Goal: Transaction & Acquisition: Download file/media

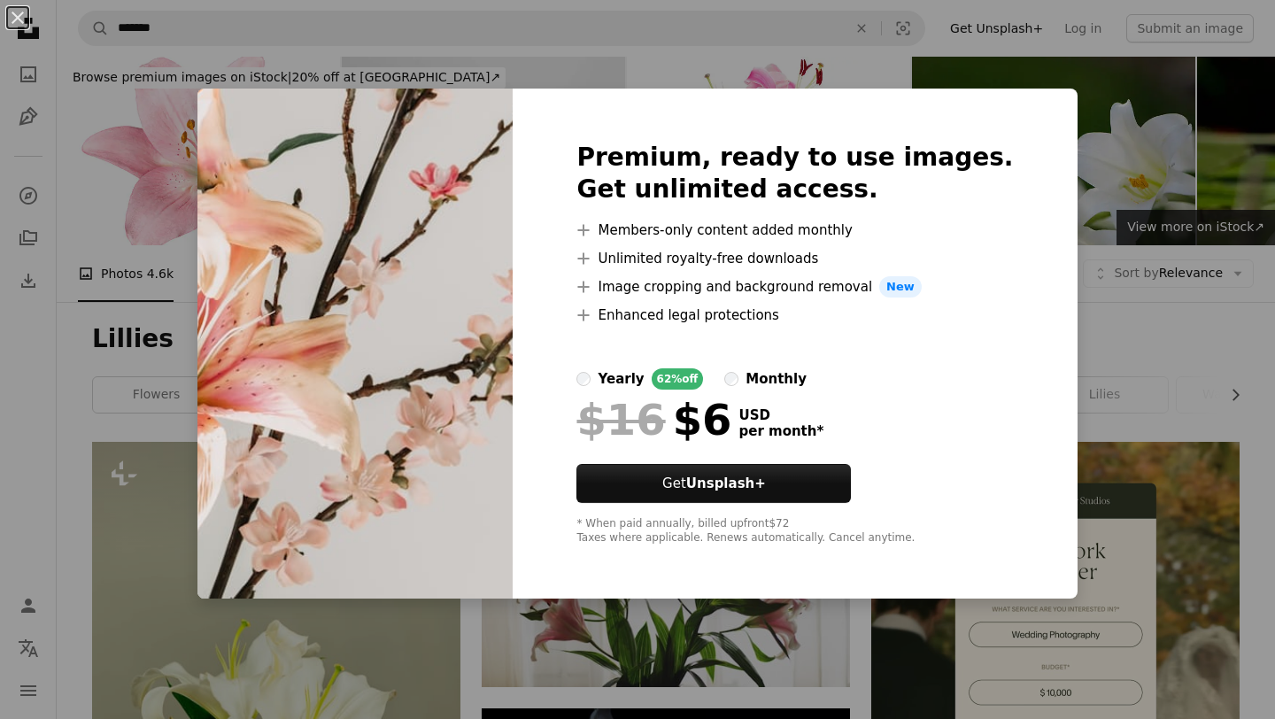
scroll to position [575, 0]
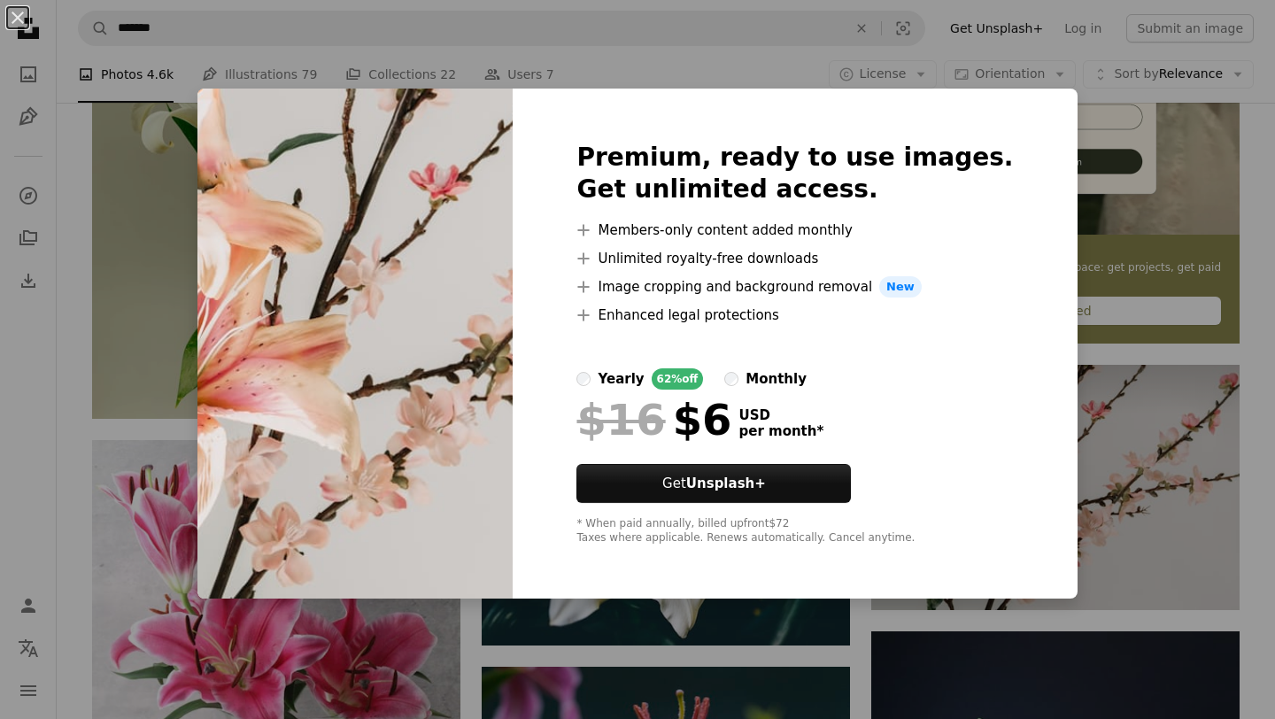
click at [283, 229] on img at bounding box center [354, 344] width 315 height 510
click at [8, 15] on button "An X shape" at bounding box center [17, 17] width 21 height 21
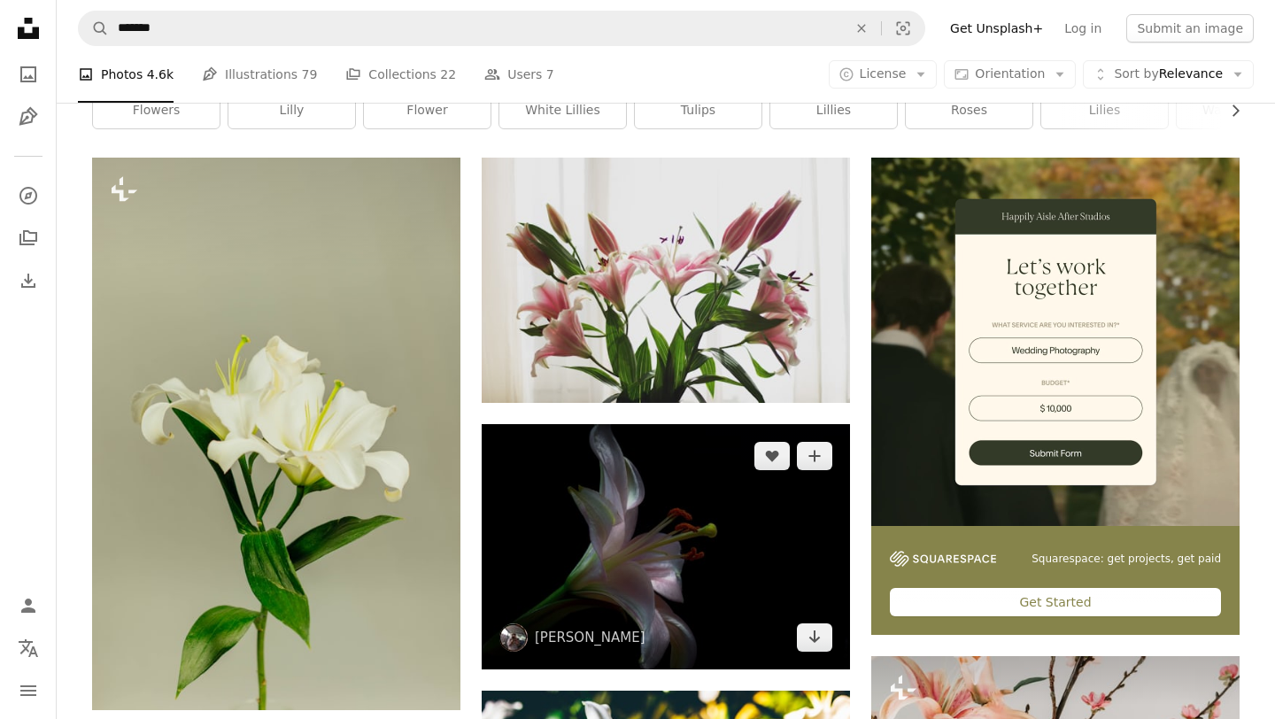
scroll to position [243, 0]
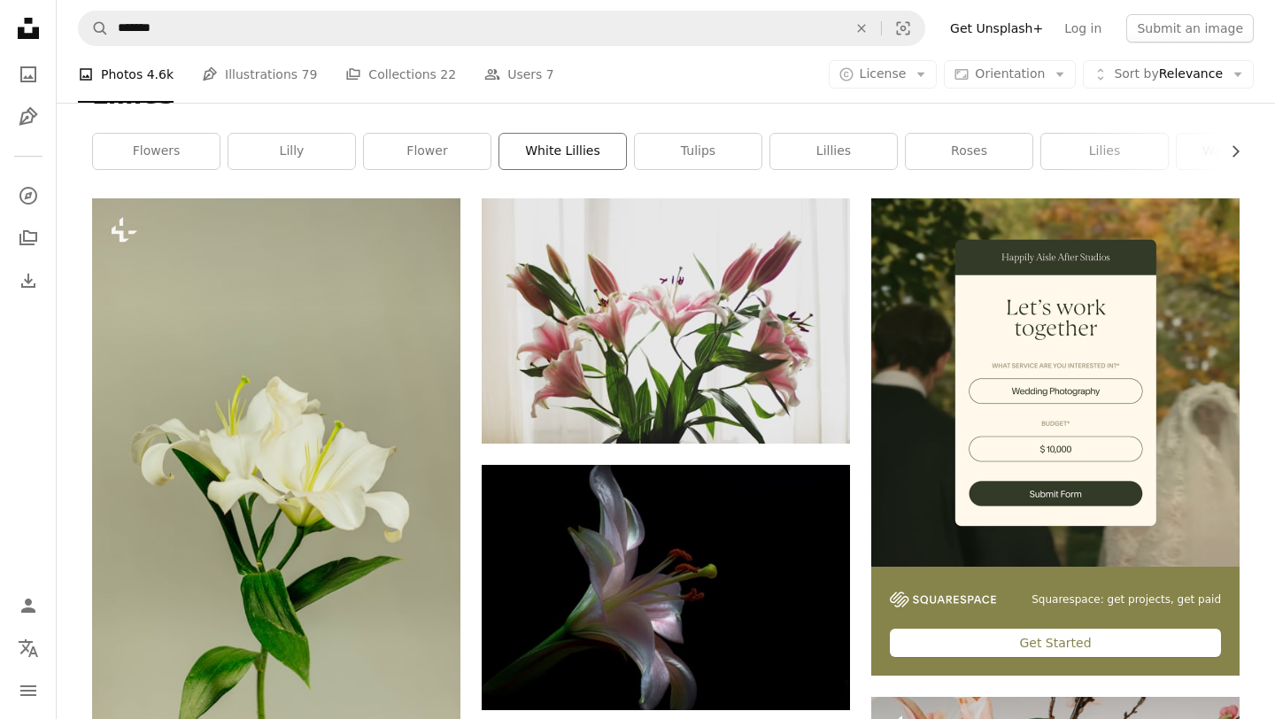
click at [537, 157] on link "white lillies" at bounding box center [562, 151] width 127 height 35
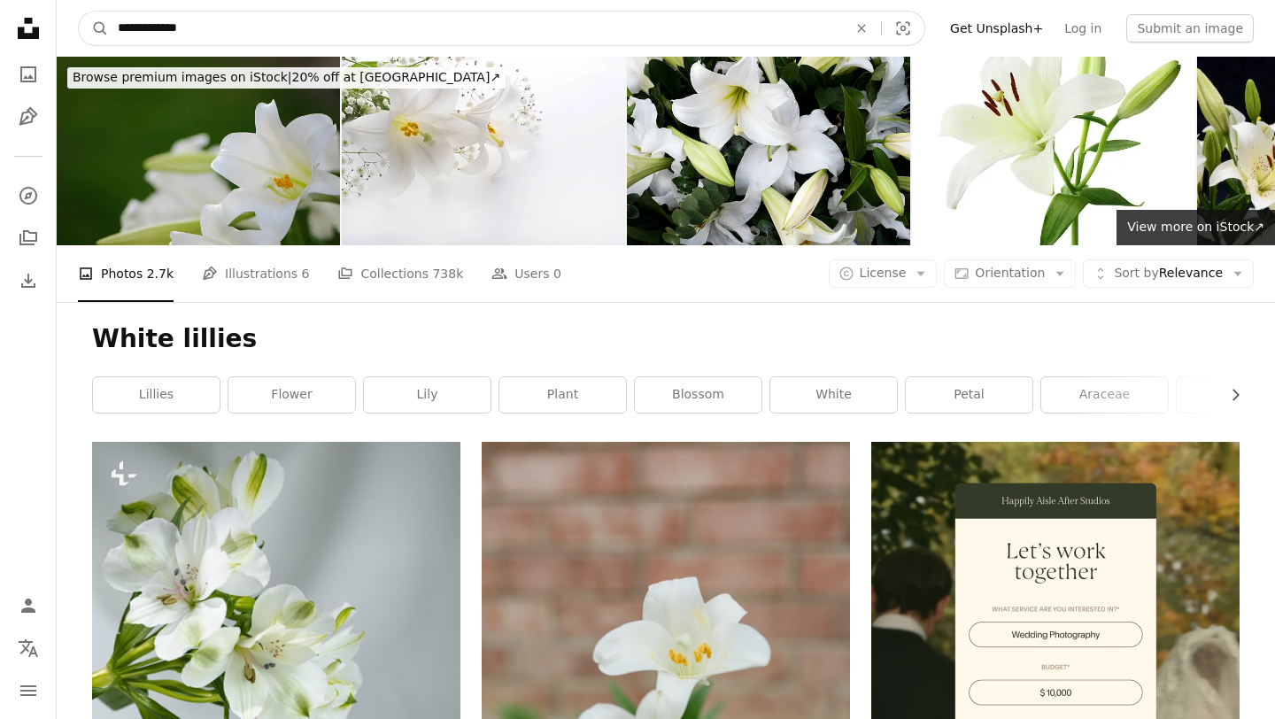
drag, startPoint x: 298, startPoint y: 29, endPoint x: 110, endPoint y: 28, distance: 188.6
click at [110, 28] on input "**********" at bounding box center [475, 29] width 733 height 34
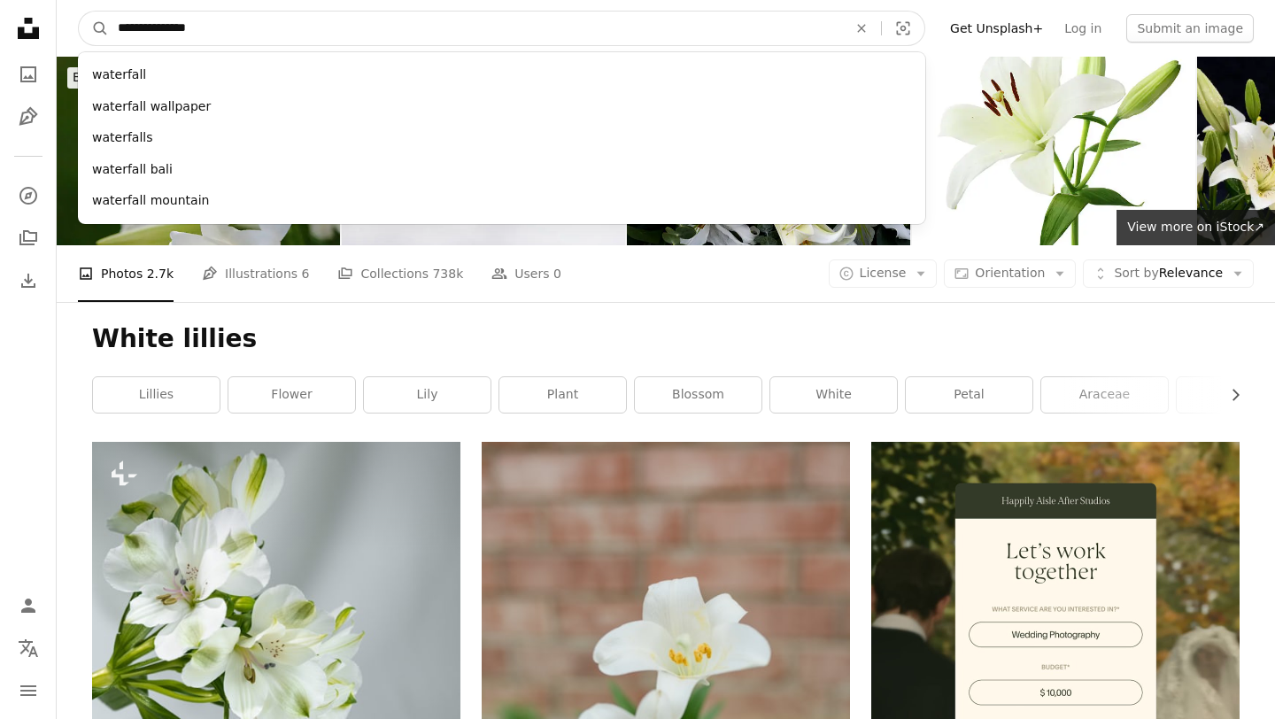
type input "**********"
click button "A magnifying glass" at bounding box center [94, 29] width 30 height 34
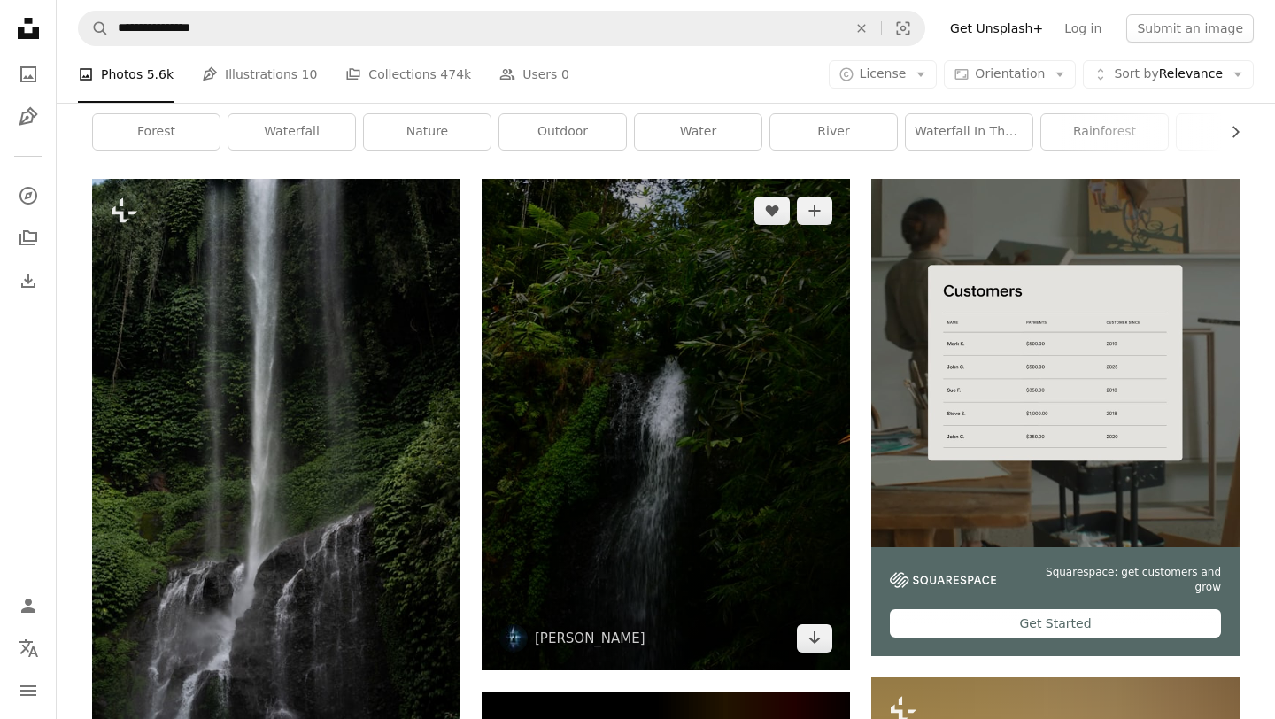
scroll to position [266, 0]
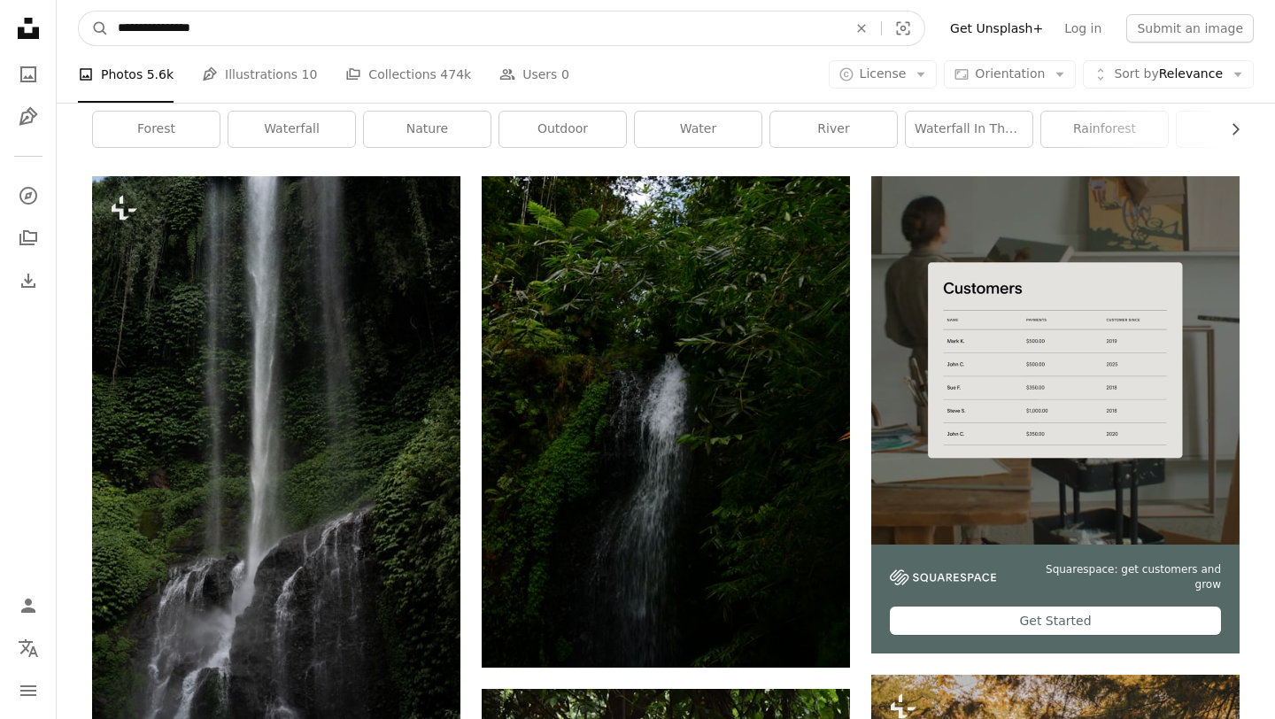
click at [475, 27] on input "**********" at bounding box center [475, 29] width 733 height 34
type input "**********"
click button "A magnifying glass" at bounding box center [94, 29] width 30 height 34
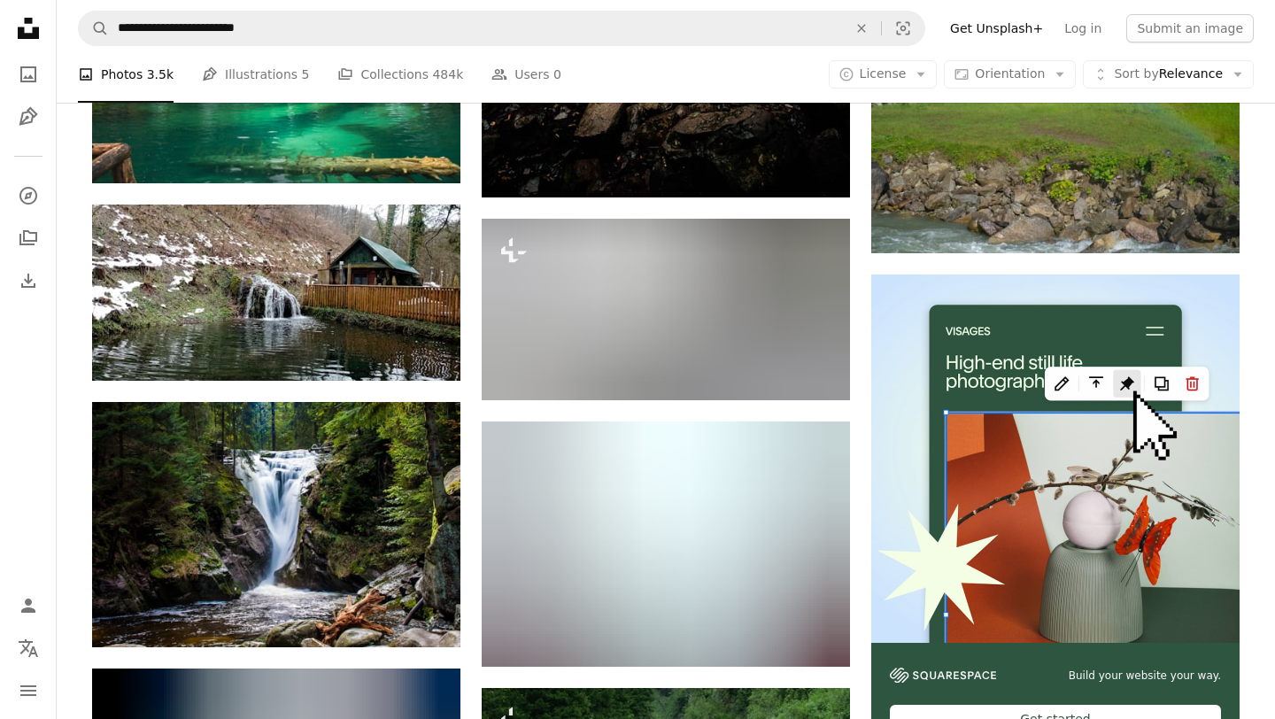
scroll to position [6744, 0]
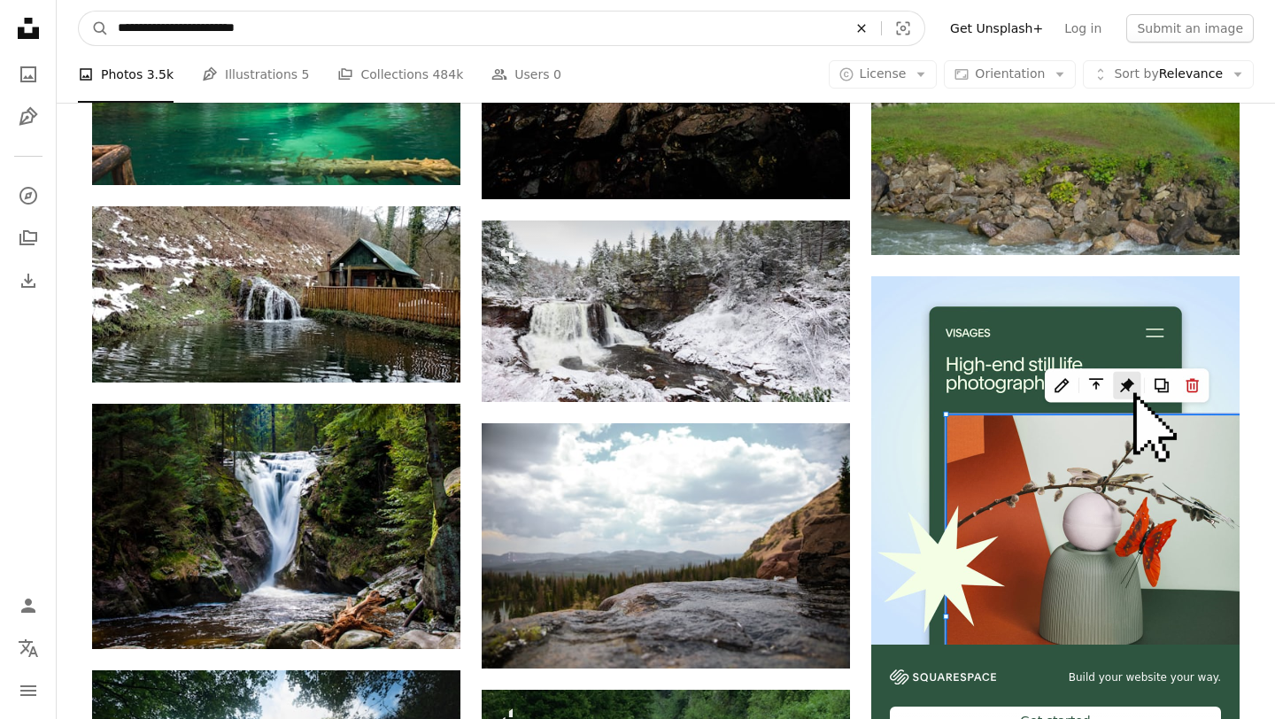
click at [881, 27] on icon "An X shape" at bounding box center [861, 28] width 39 height 14
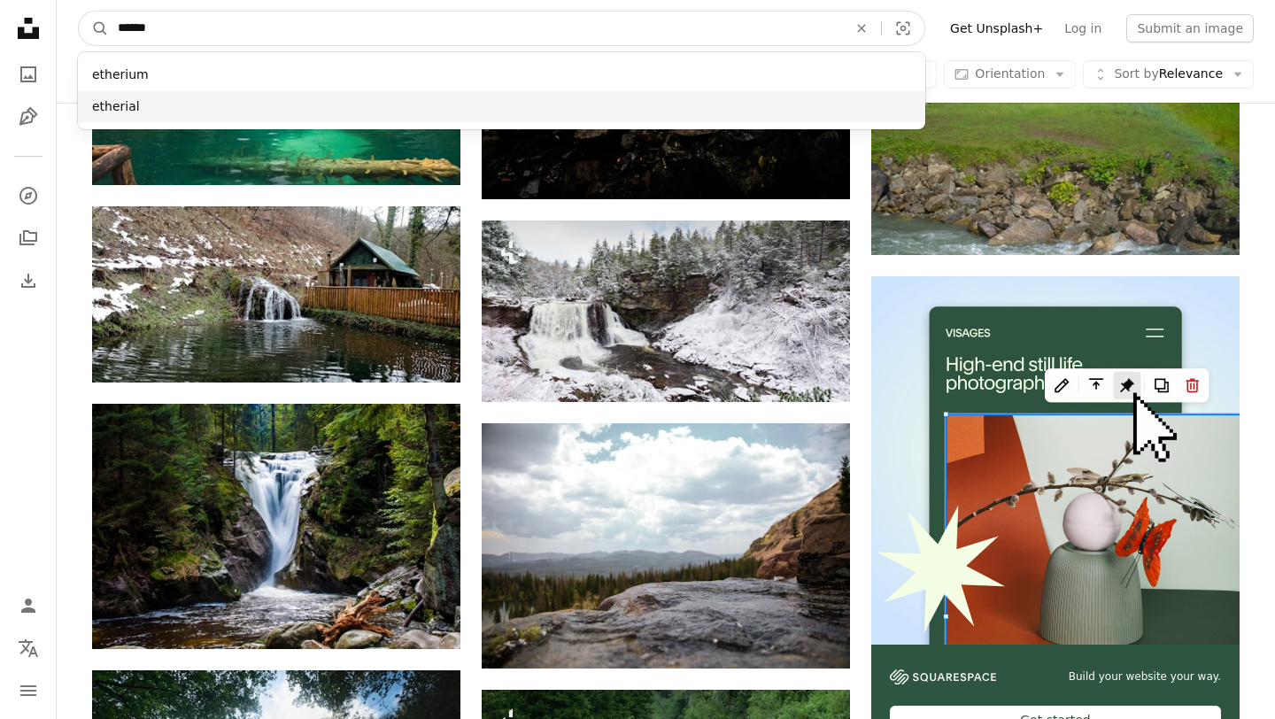
type input "******"
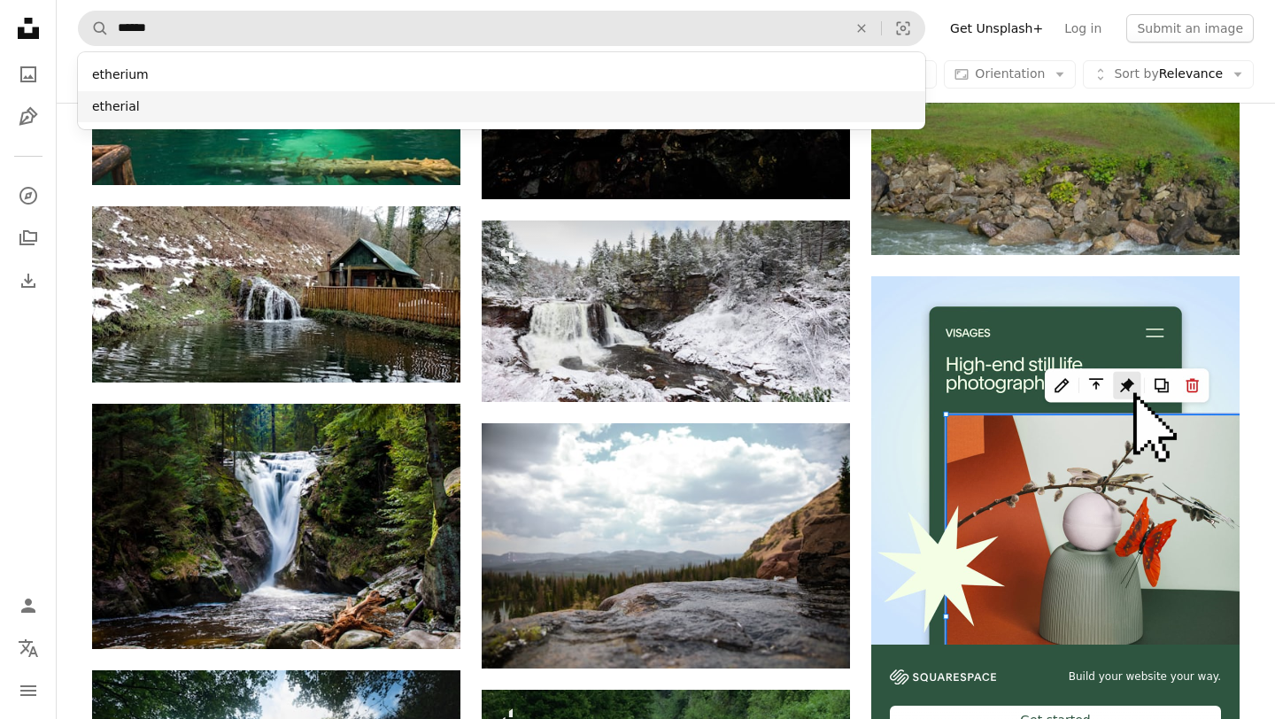
click at [777, 113] on div "etherial" at bounding box center [501, 107] width 847 height 32
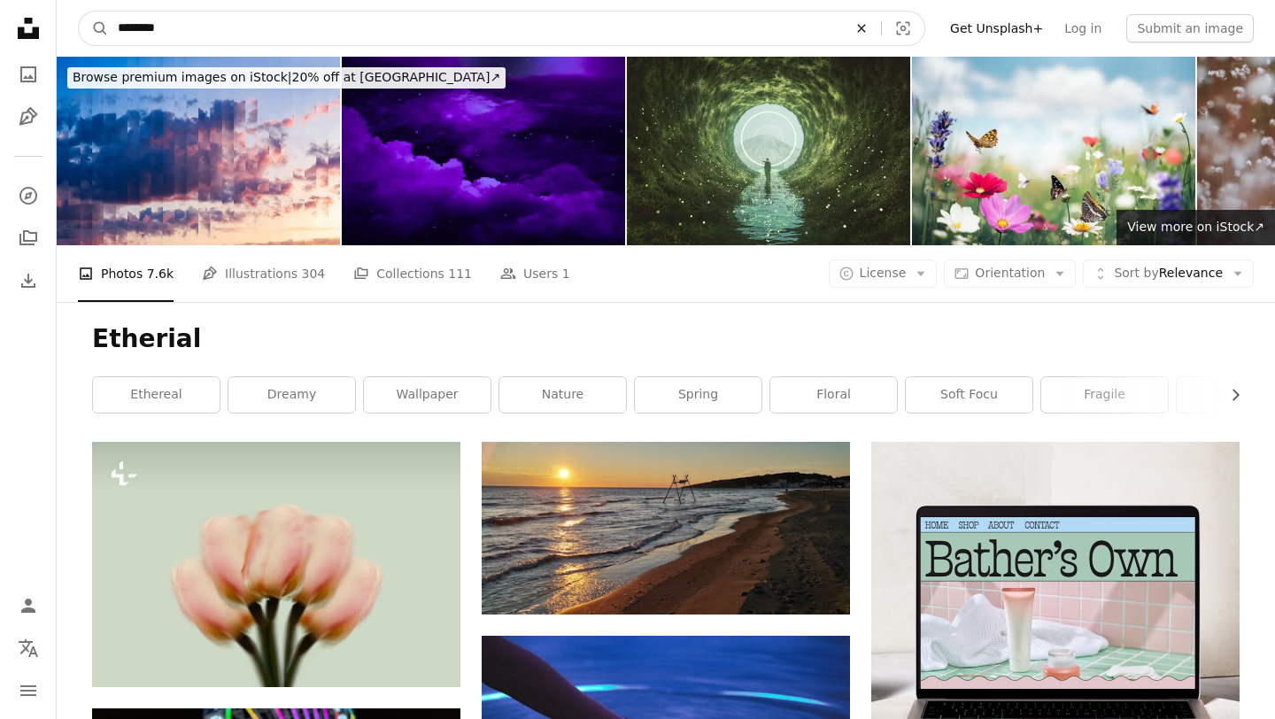
click at [878, 31] on icon "An X shape" at bounding box center [861, 28] width 39 height 14
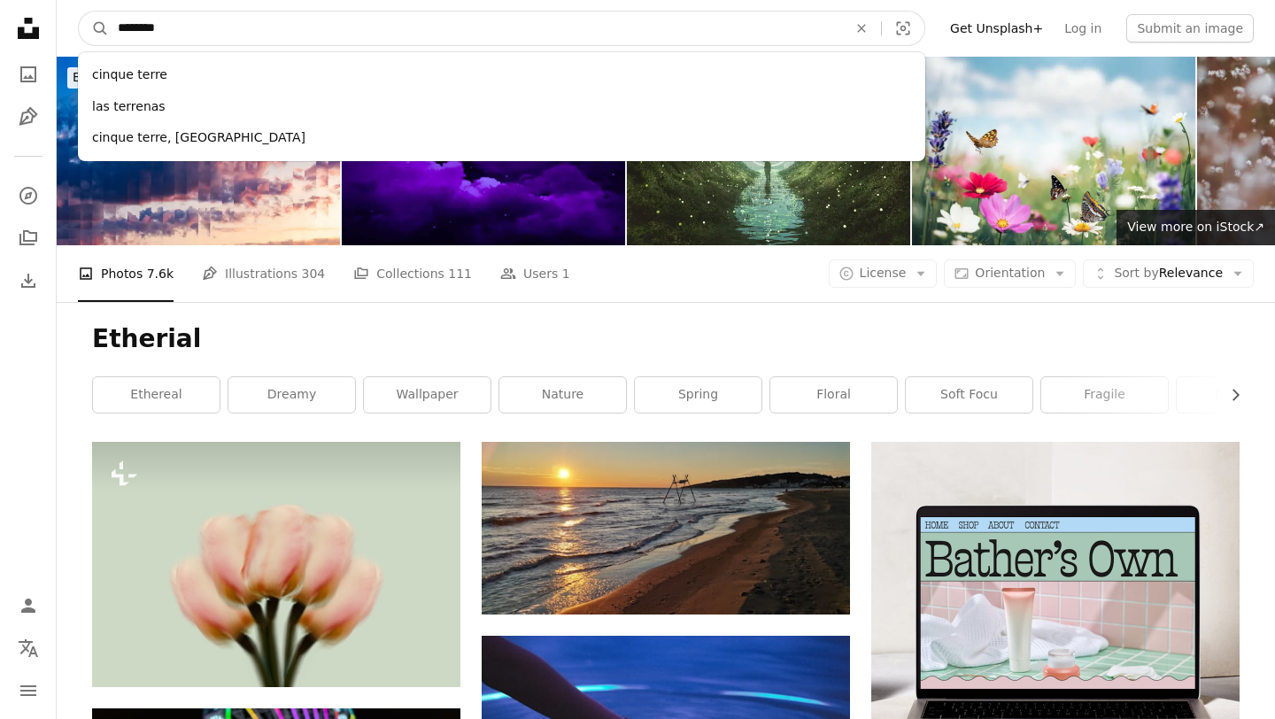
type input "*********"
click button "A magnifying glass" at bounding box center [94, 29] width 30 height 34
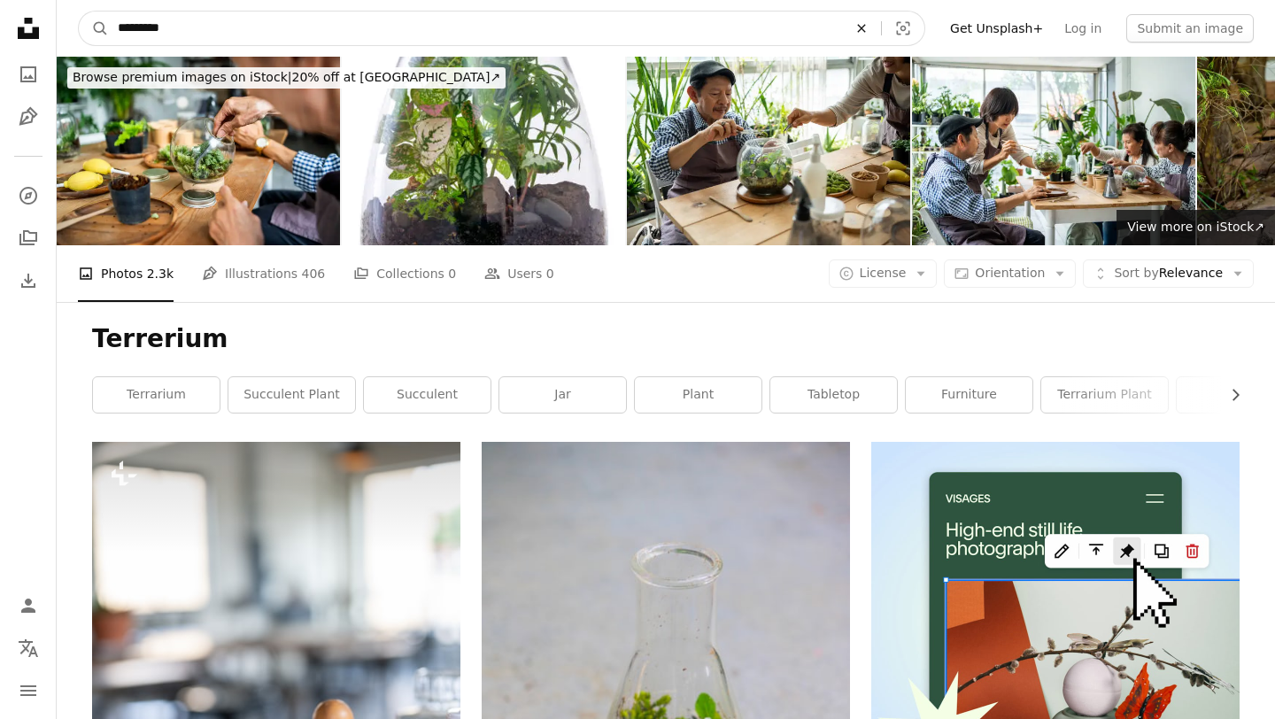
click at [876, 27] on icon "An X shape" at bounding box center [861, 28] width 39 height 14
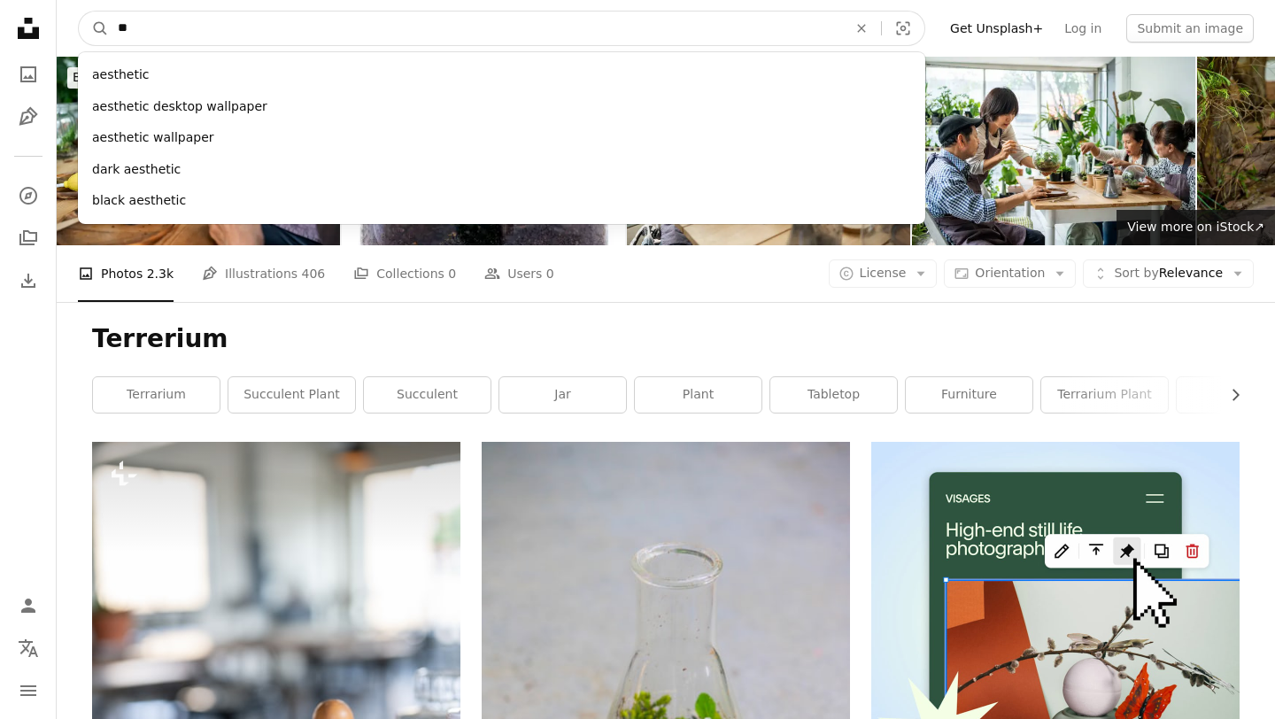
type input "*"
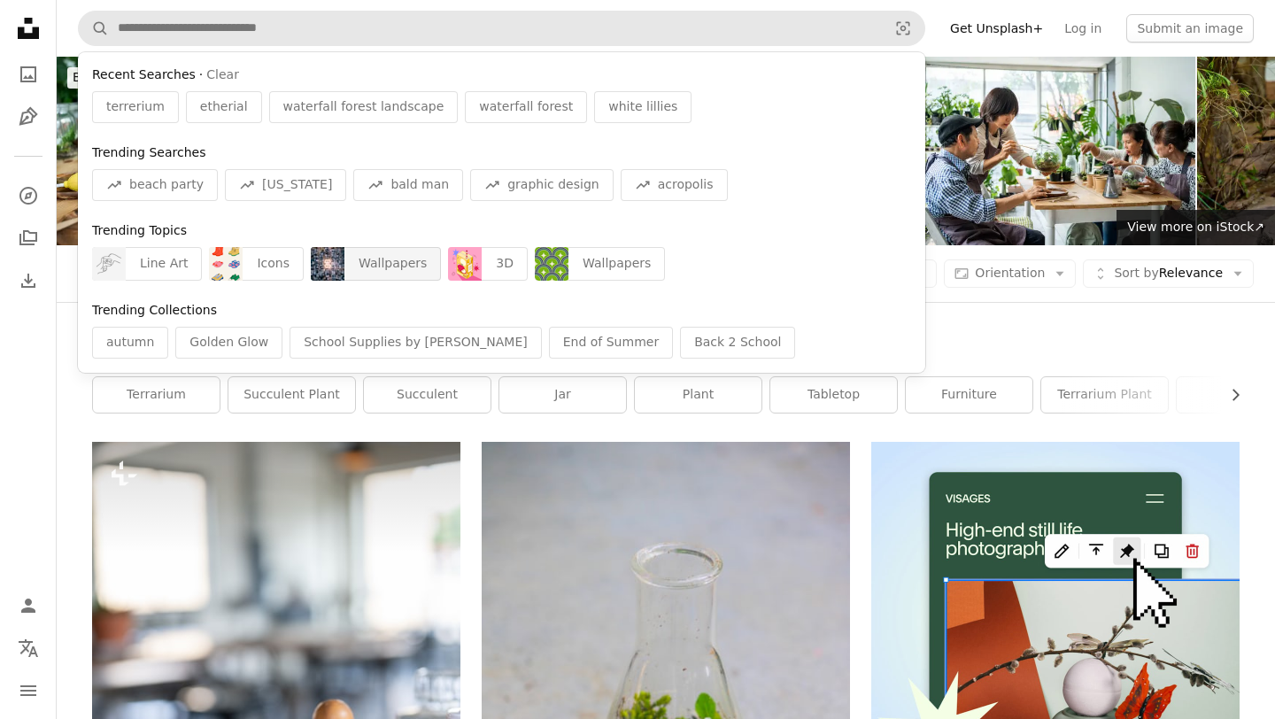
click at [379, 258] on div "Wallpapers" at bounding box center [392, 264] width 97 height 34
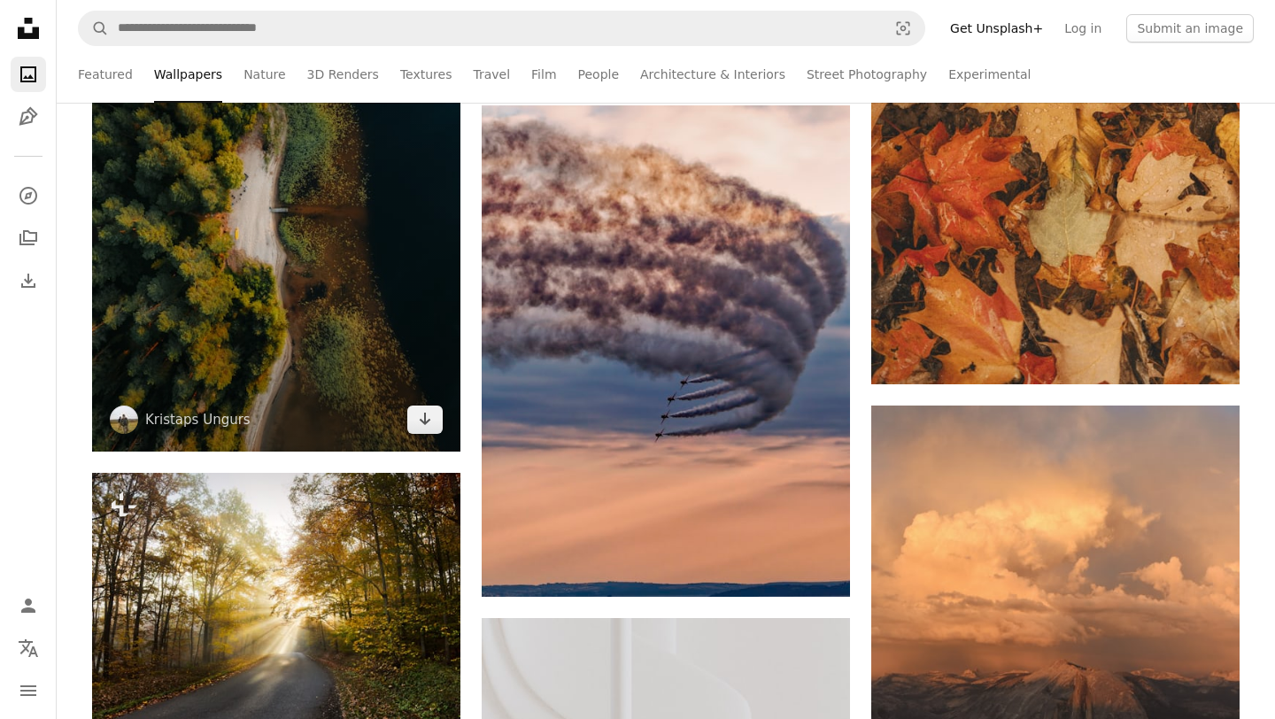
scroll to position [13020, 0]
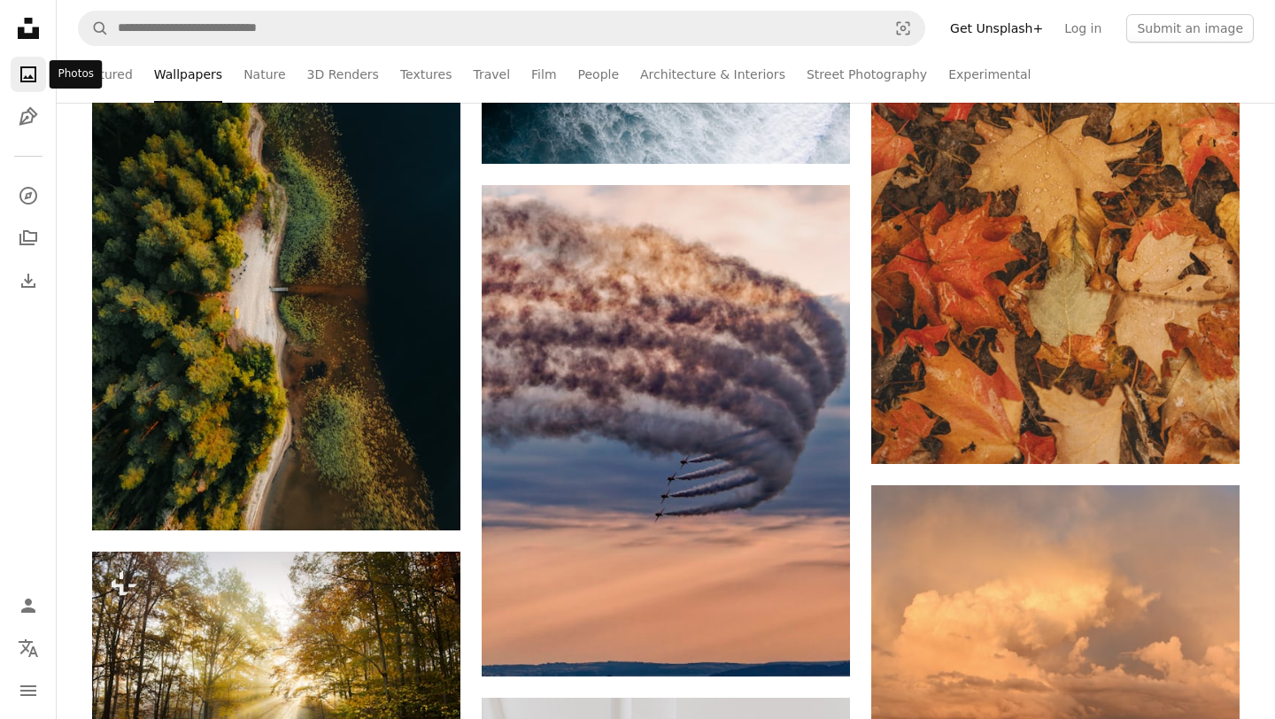
click at [14, 85] on link "A photo" at bounding box center [28, 74] width 35 height 35
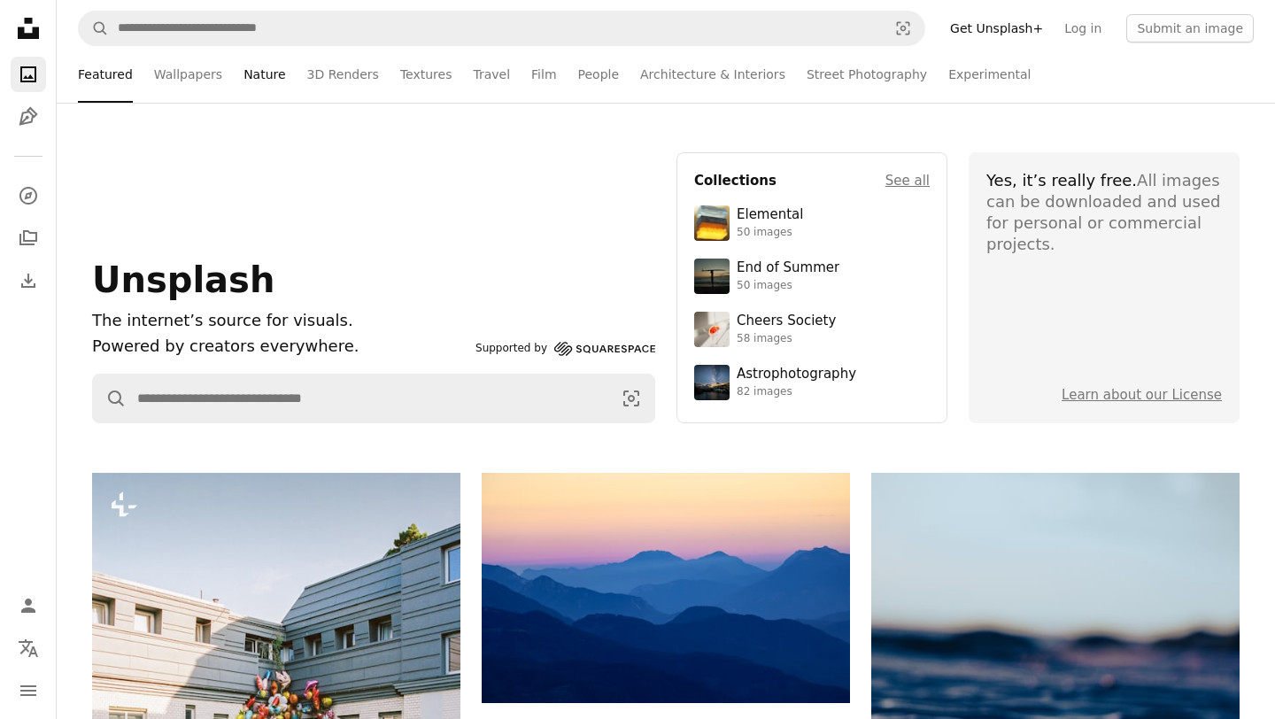
click at [249, 71] on link "Nature" at bounding box center [264, 74] width 42 height 57
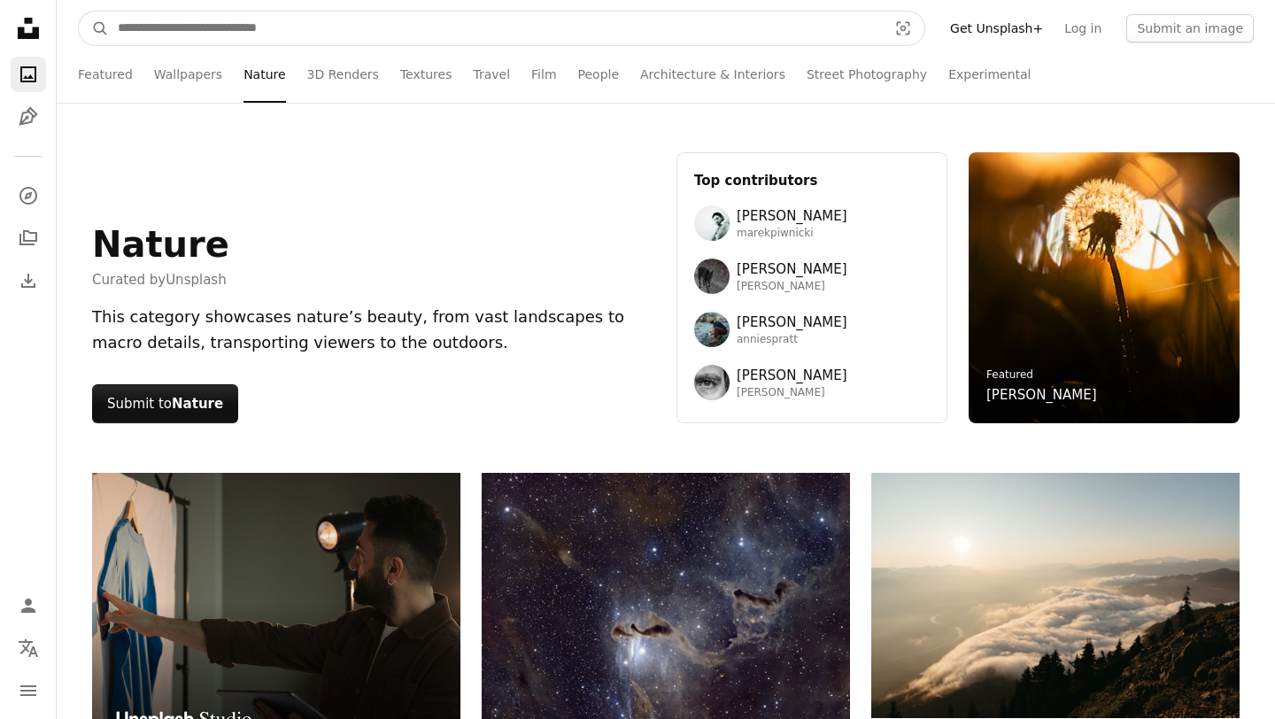
click at [382, 36] on input "Find visuals sitewide" at bounding box center [495, 29] width 773 height 34
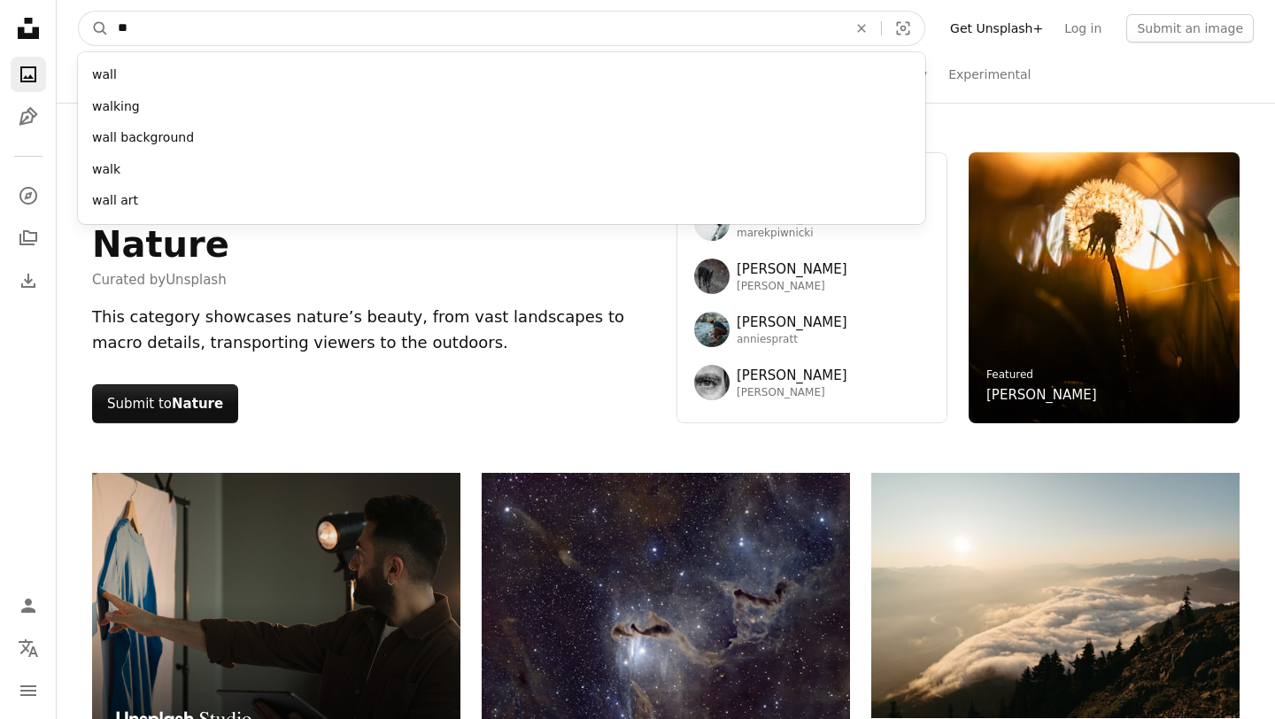
type input "*"
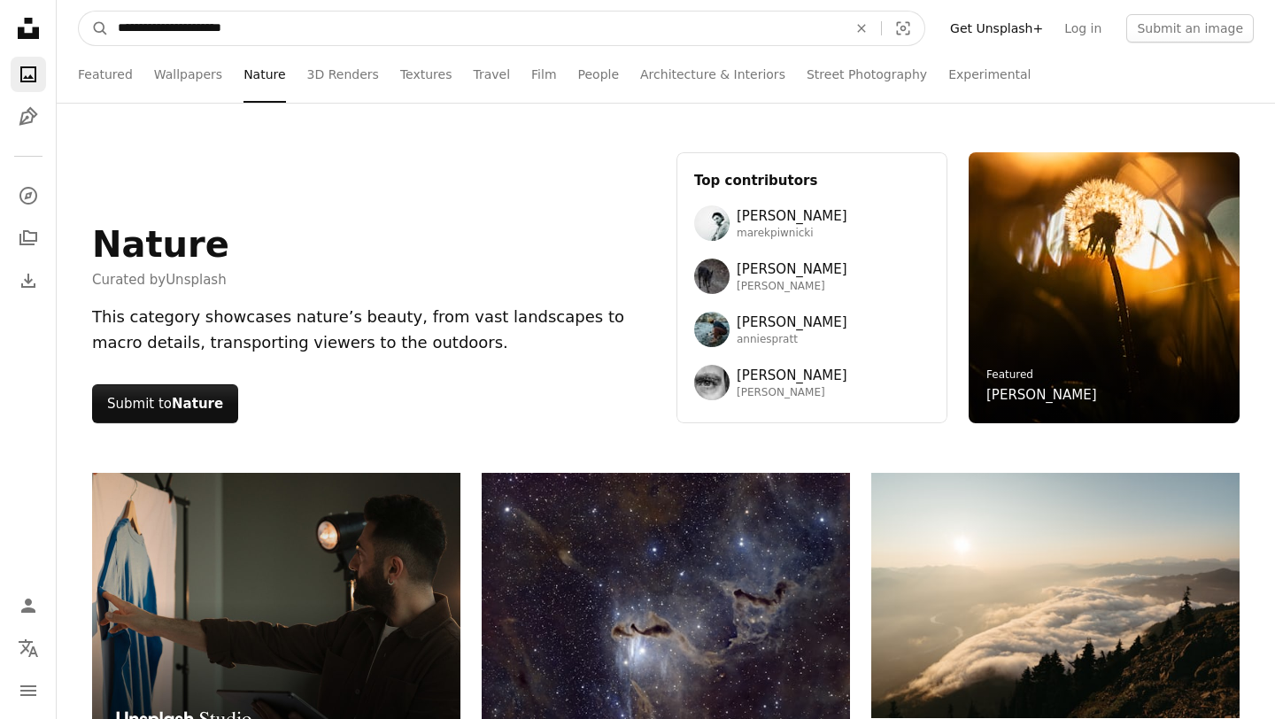
type input "**********"
click button "A magnifying glass" at bounding box center [94, 29] width 30 height 34
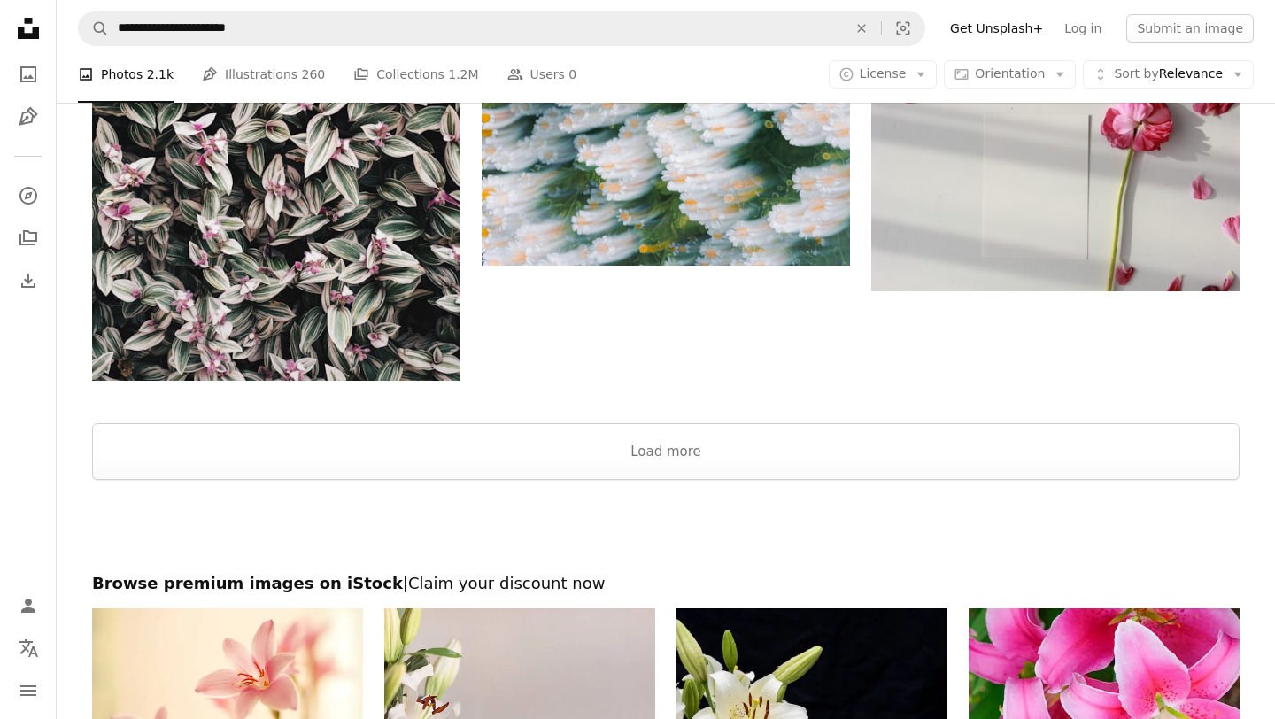
scroll to position [2812, 0]
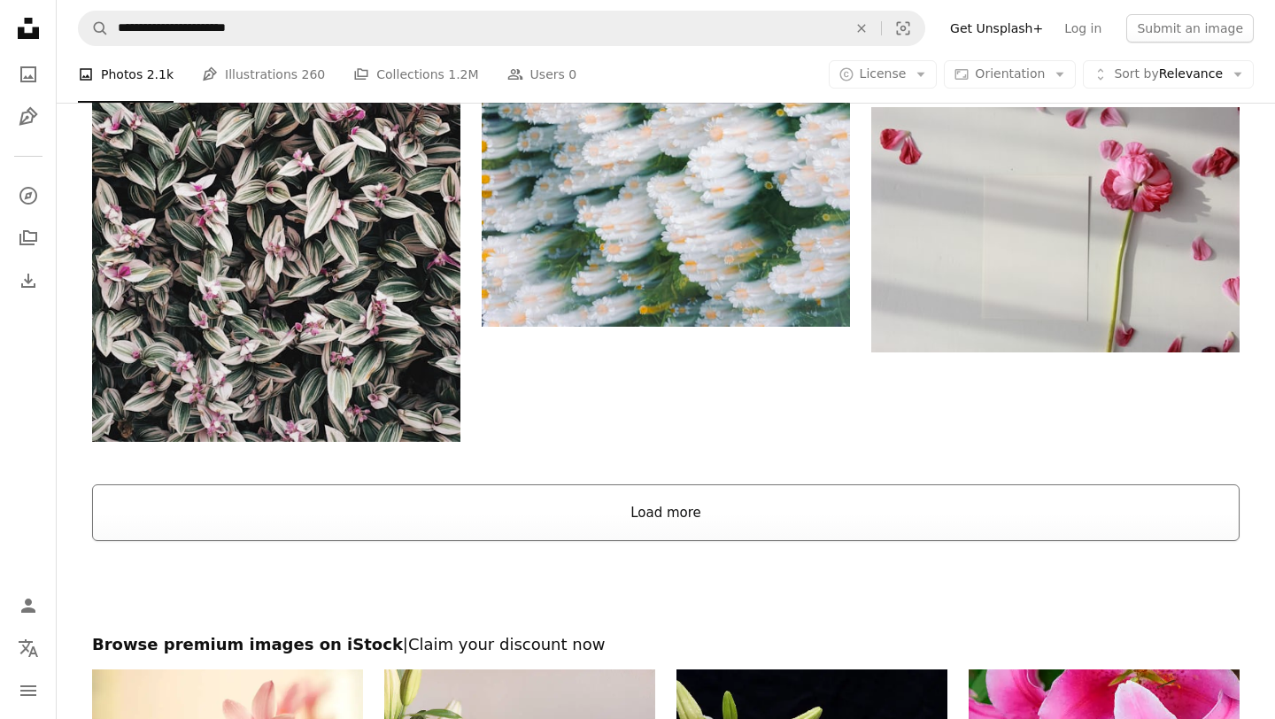
click at [560, 521] on button "Load more" at bounding box center [665, 512] width 1147 height 57
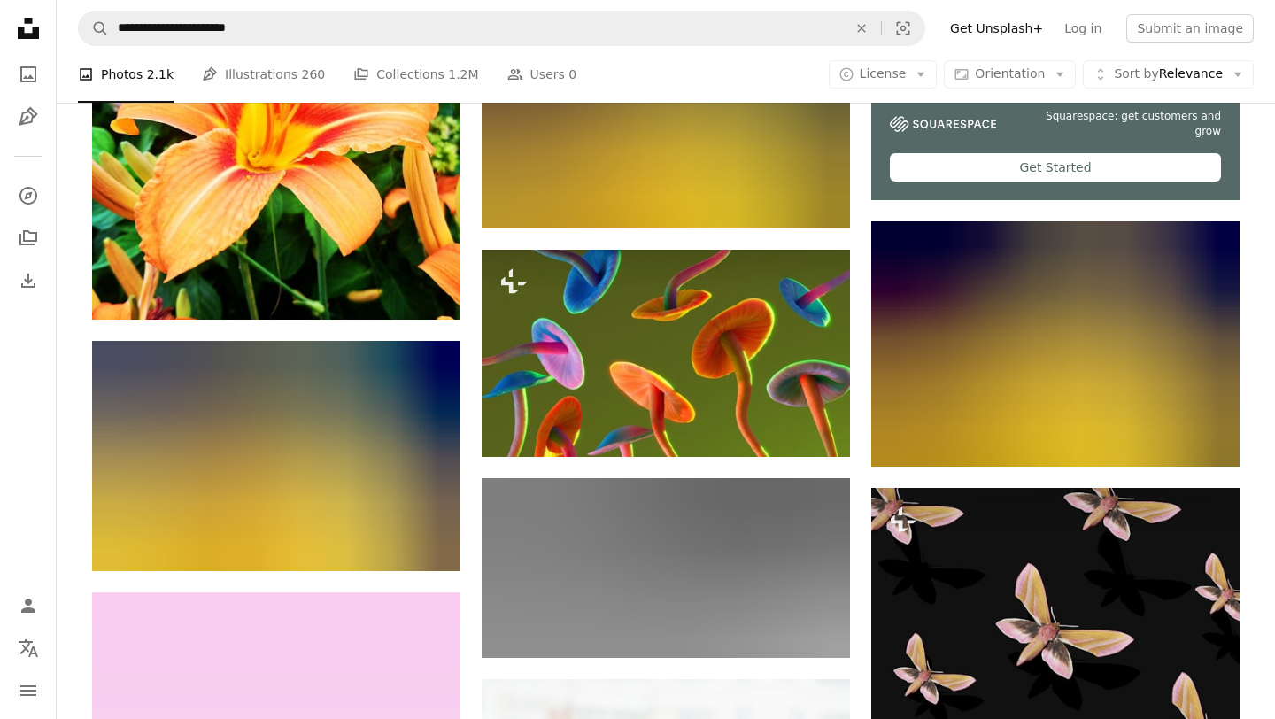
scroll to position [717, 0]
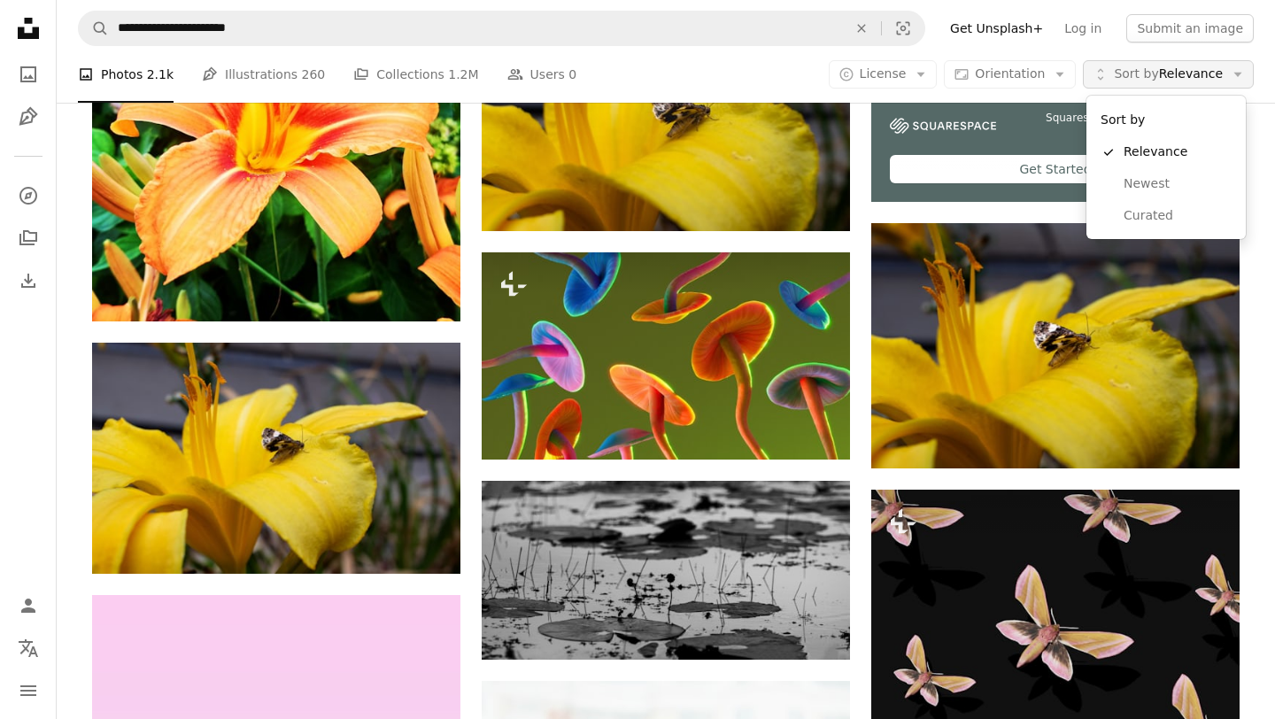
click at [1136, 81] on span "Sort by Relevance" at bounding box center [1168, 75] width 109 height 18
click at [1115, 78] on button "Unfold Sort by Relevance Arrow down" at bounding box center [1168, 74] width 171 height 28
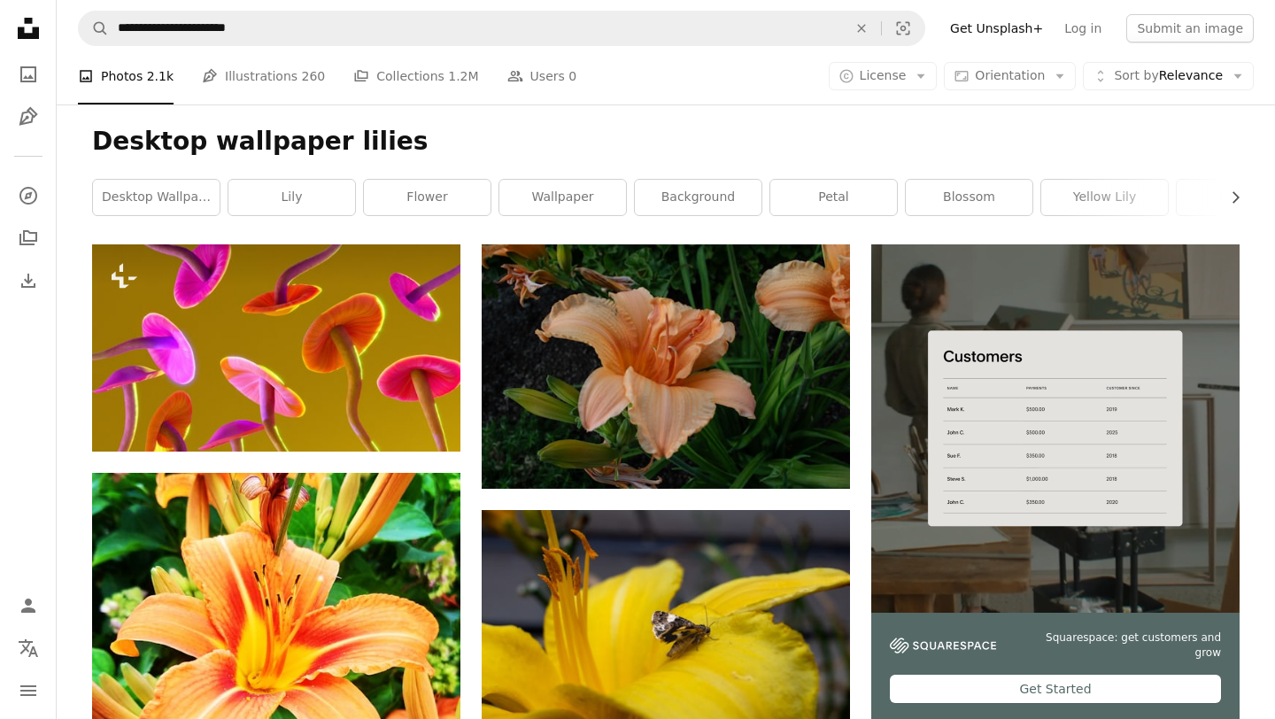
scroll to position [0, 0]
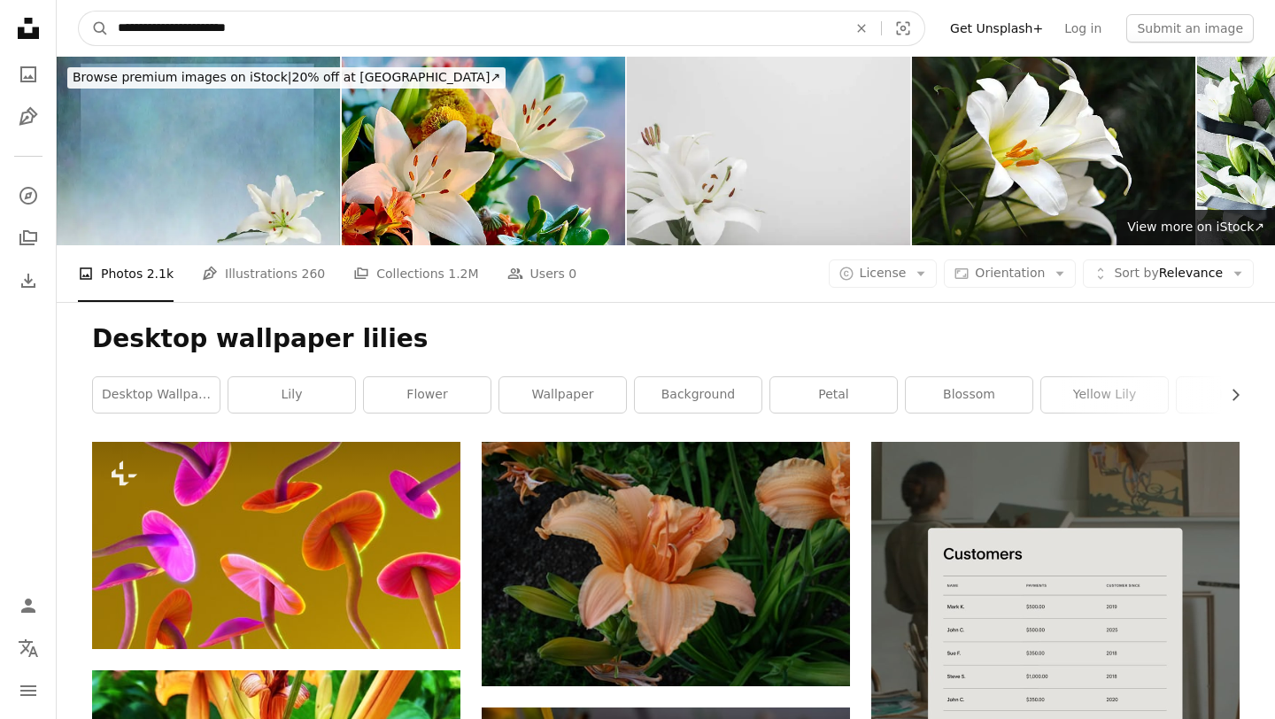
click at [175, 32] on input "**********" at bounding box center [475, 29] width 733 height 34
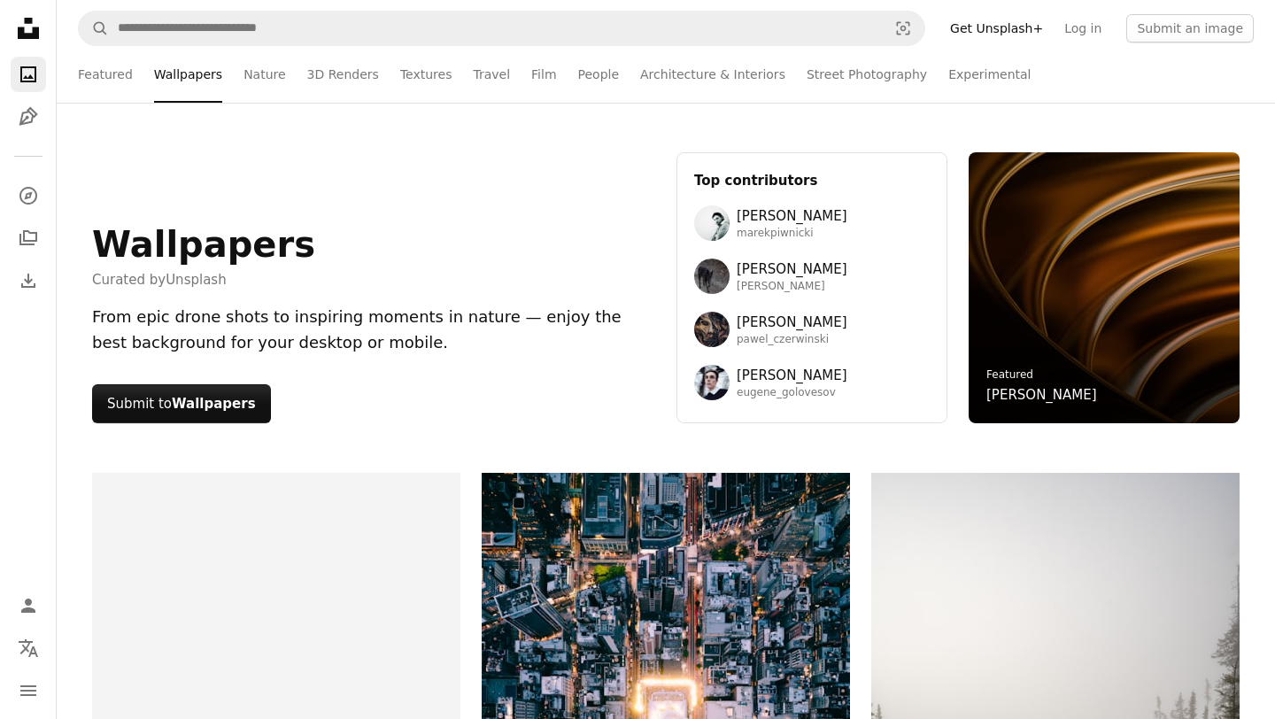
scroll to position [13020, 0]
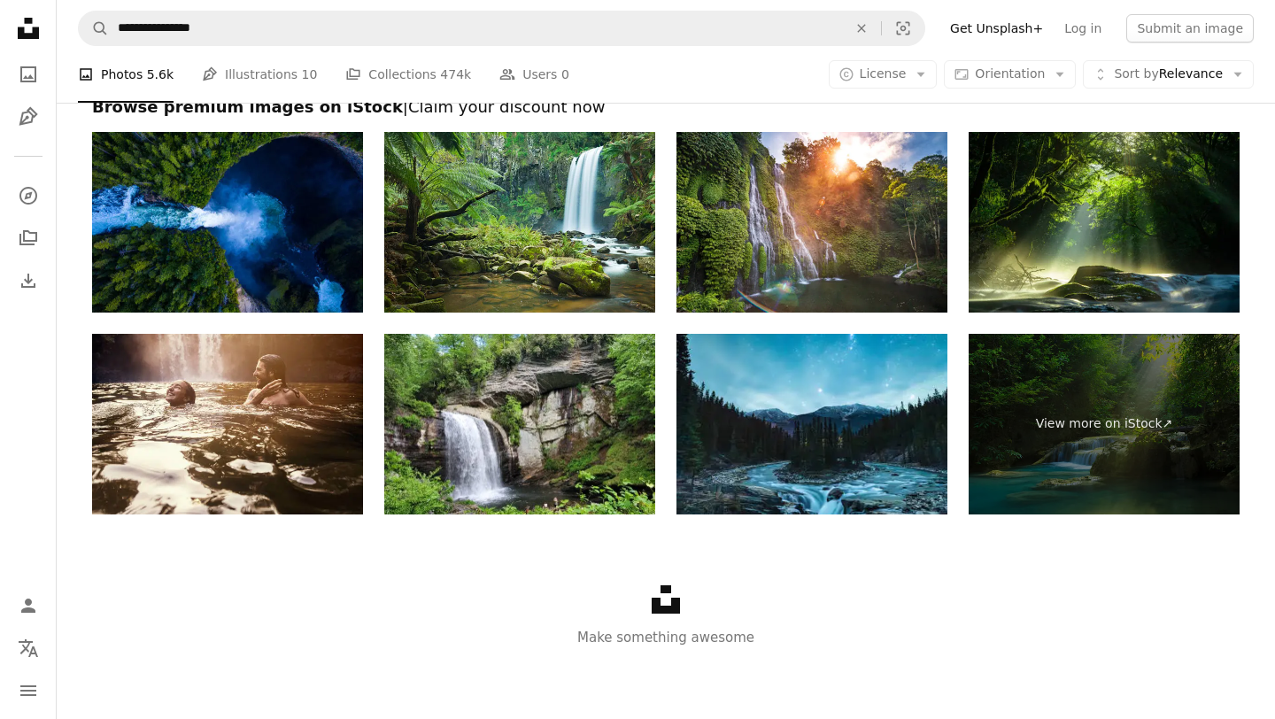
scroll to position [266, 0]
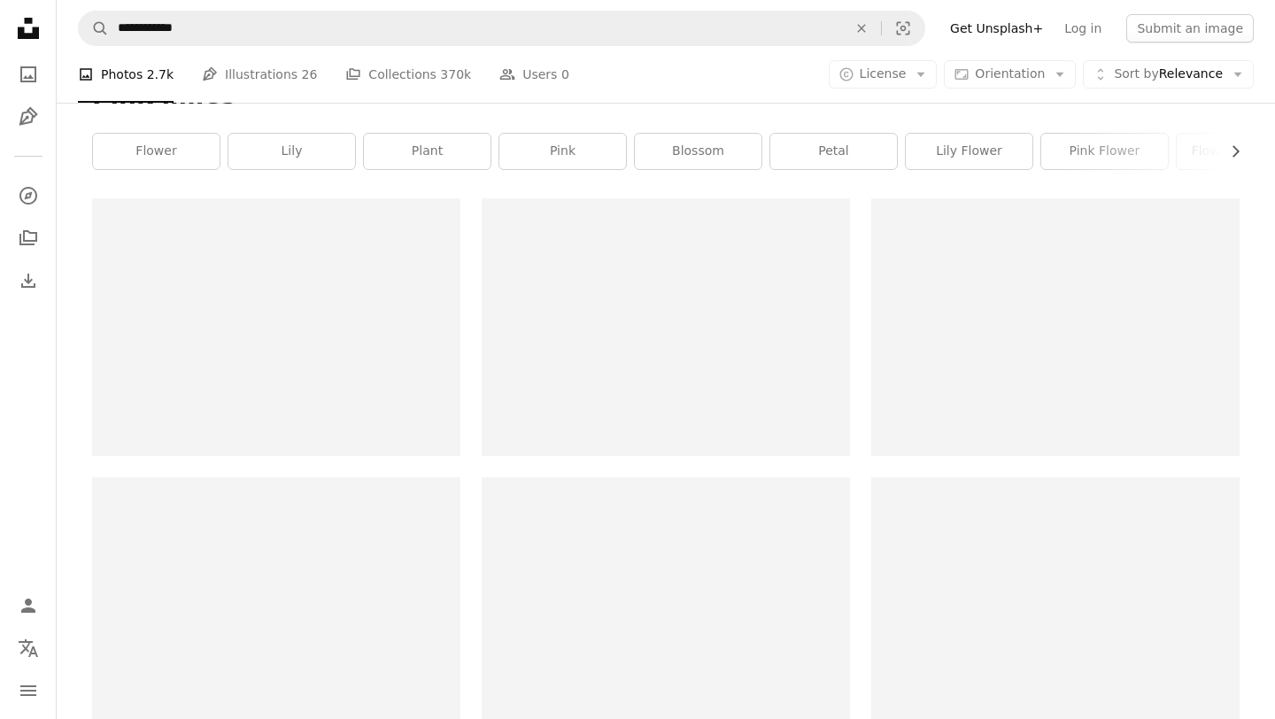
scroll to position [1376, 0]
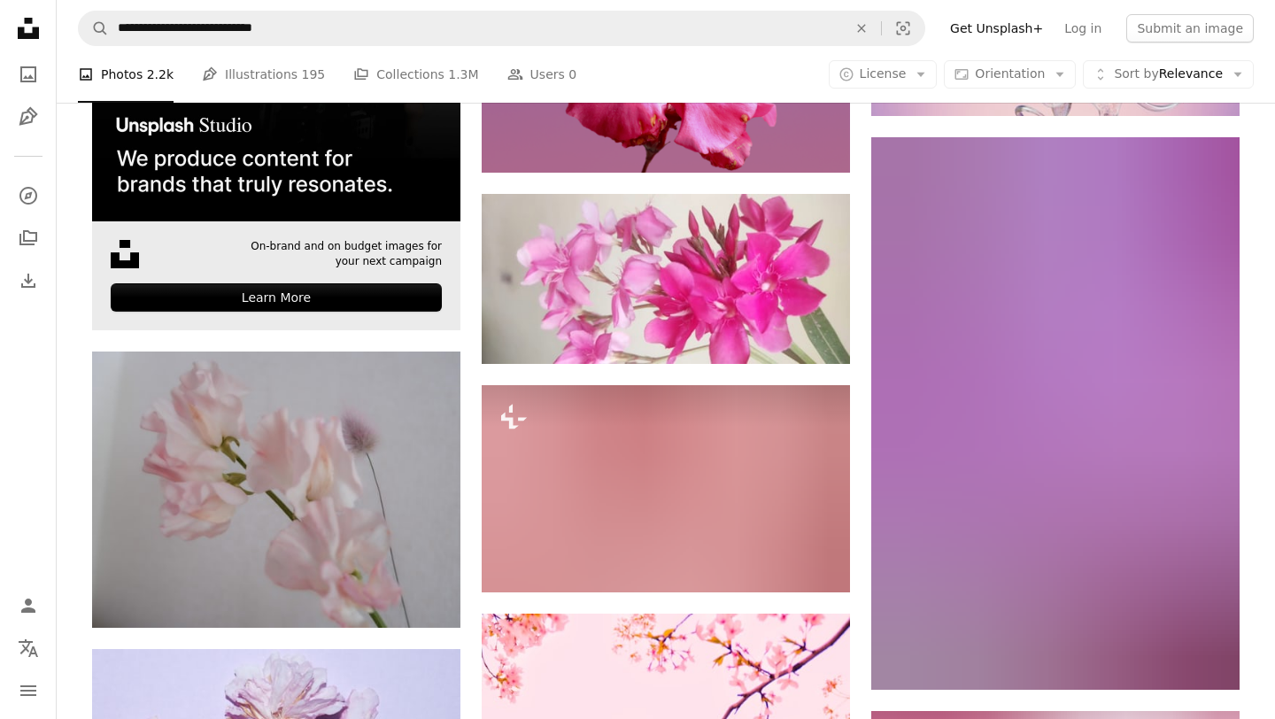
scroll to position [3994, 0]
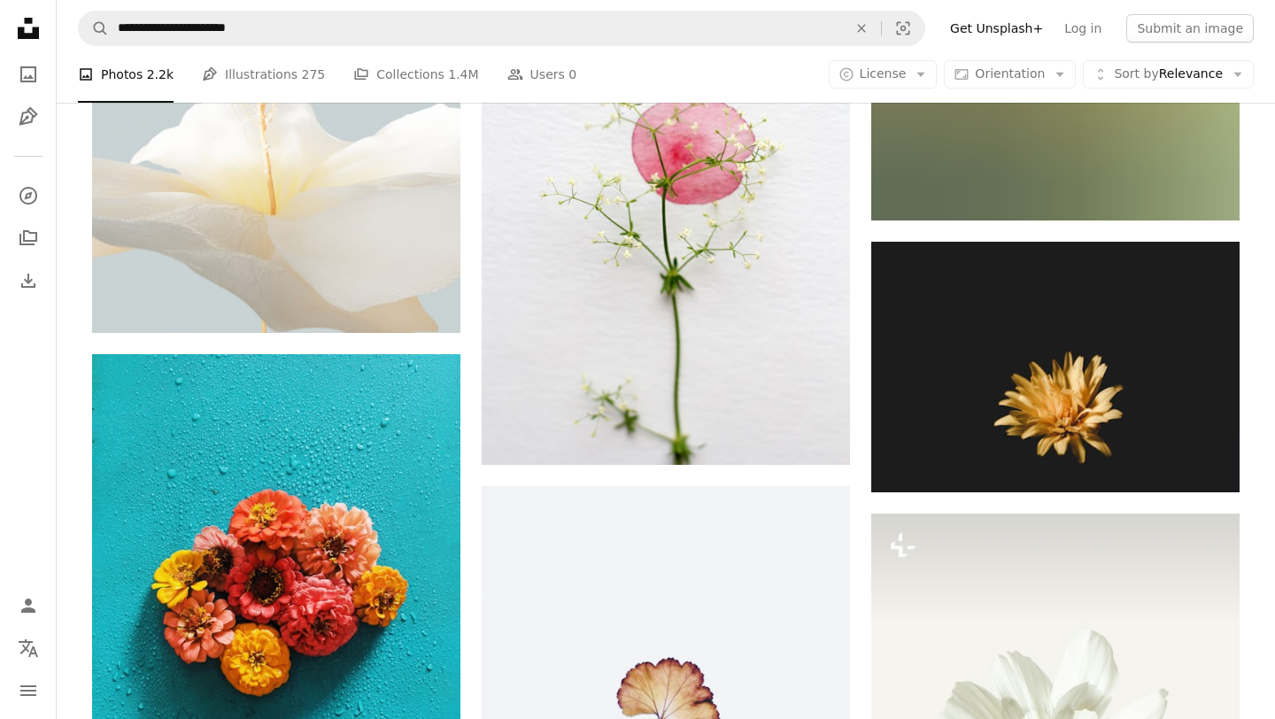
scroll to position [5469, 0]
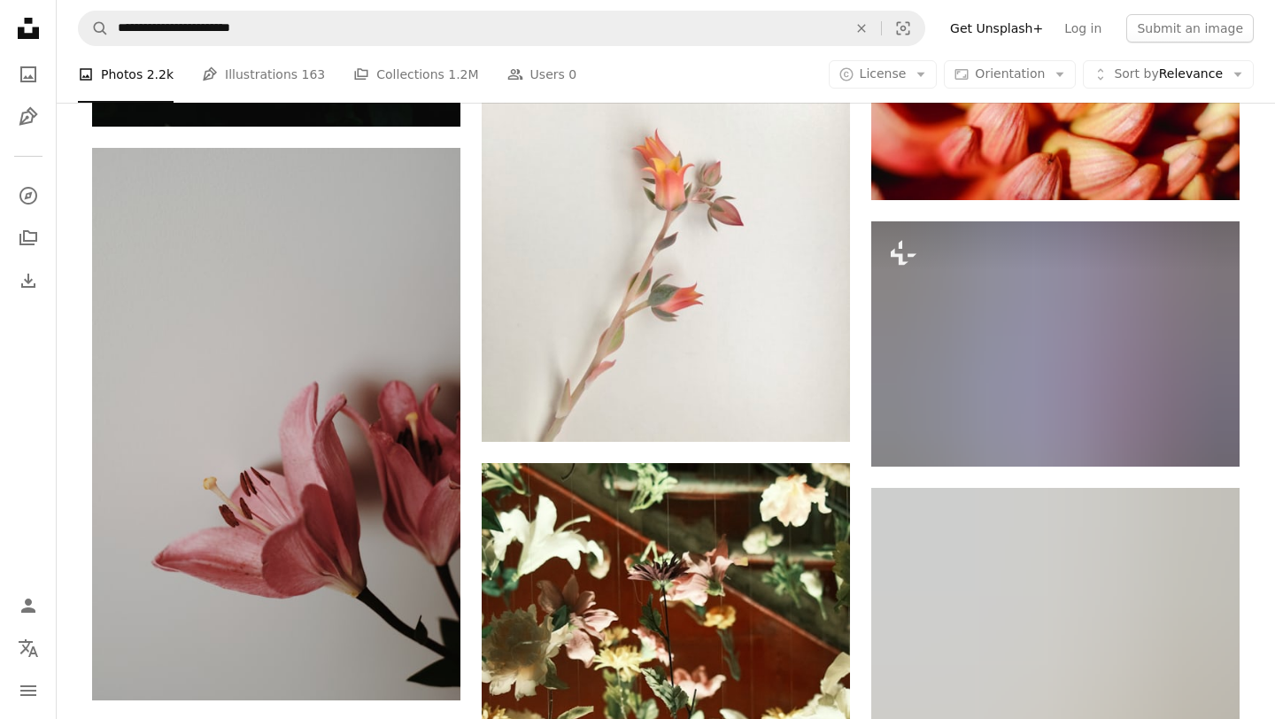
scroll to position [9570, 0]
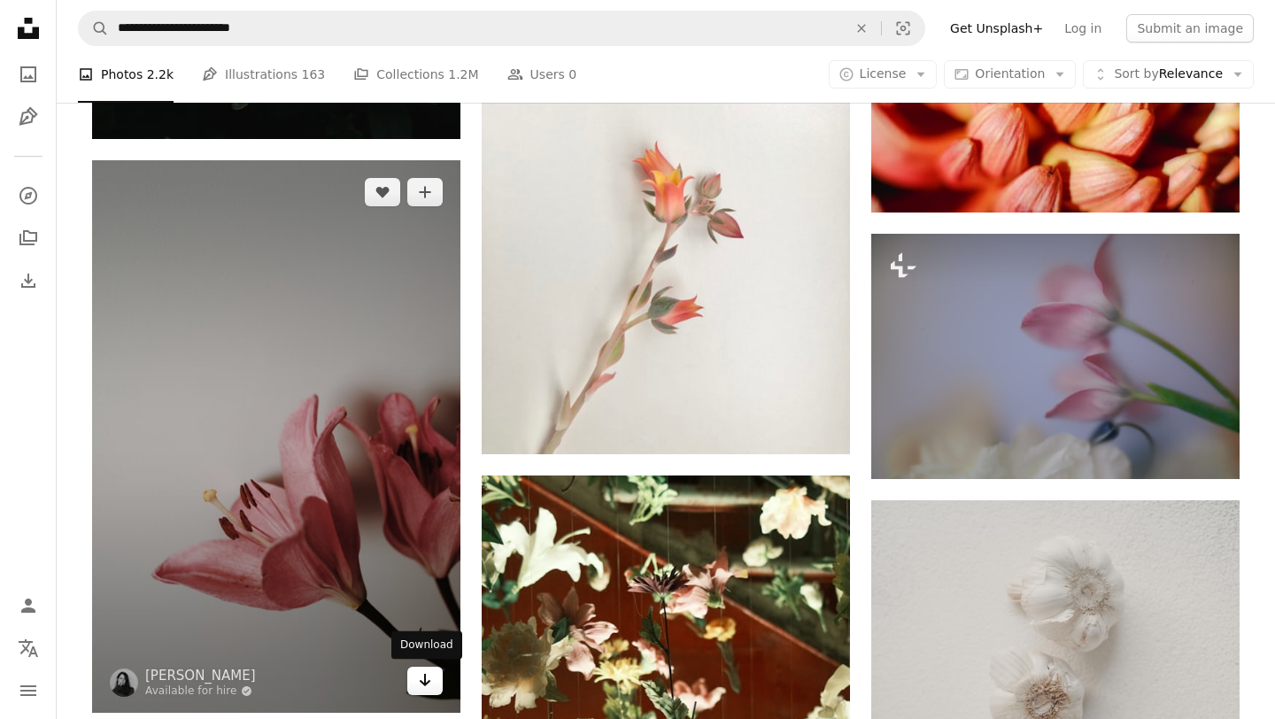
click at [421, 683] on icon "Arrow pointing down" at bounding box center [425, 679] width 14 height 21
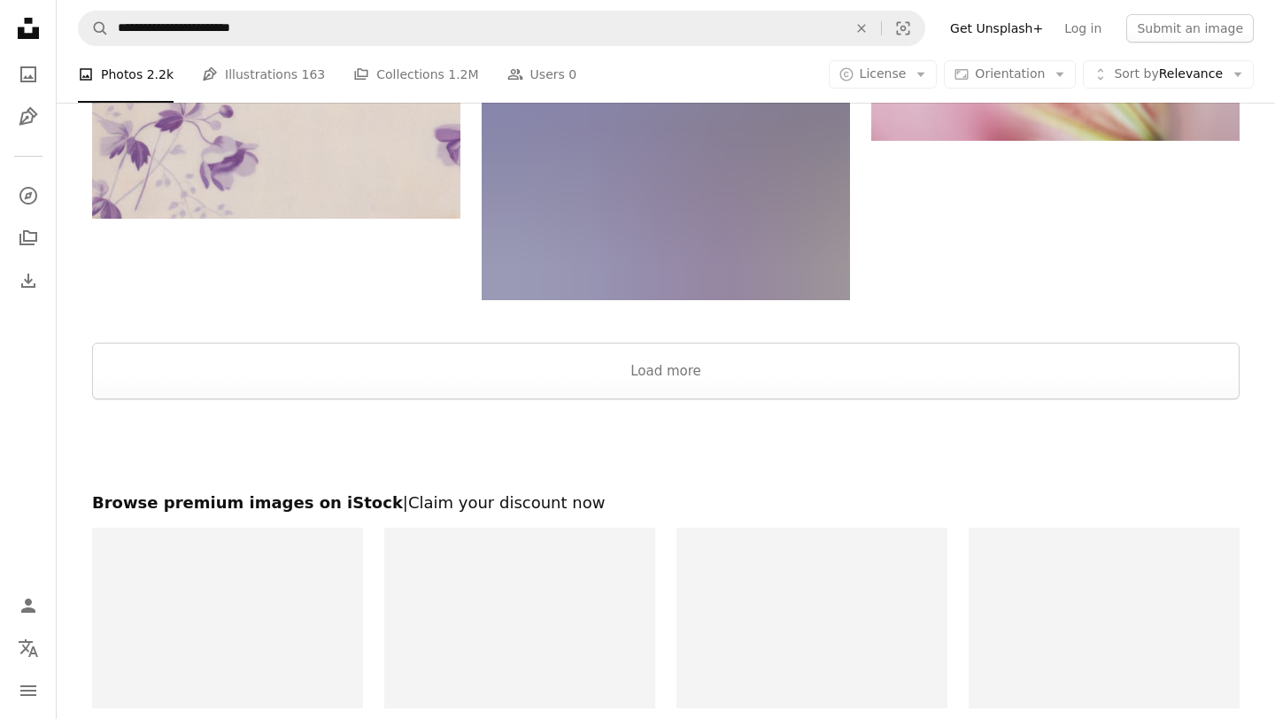
scroll to position [11434, 0]
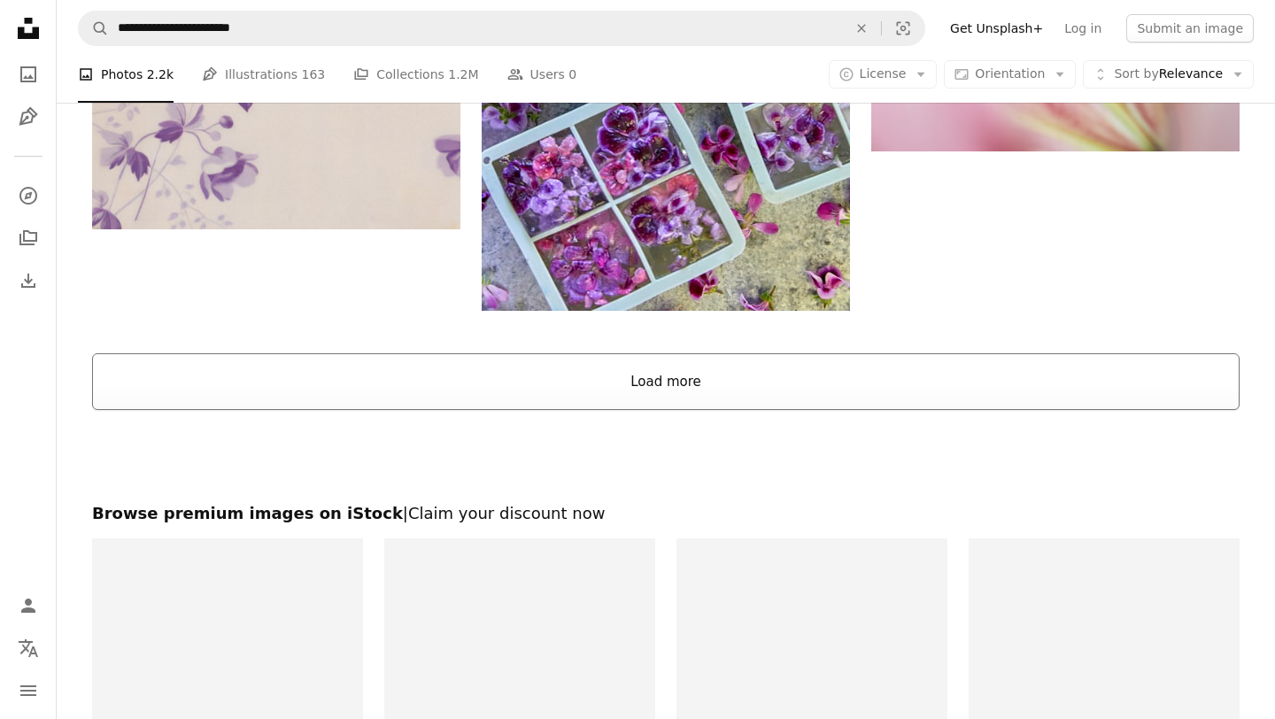
click at [504, 398] on button "Load more" at bounding box center [665, 381] width 1147 height 57
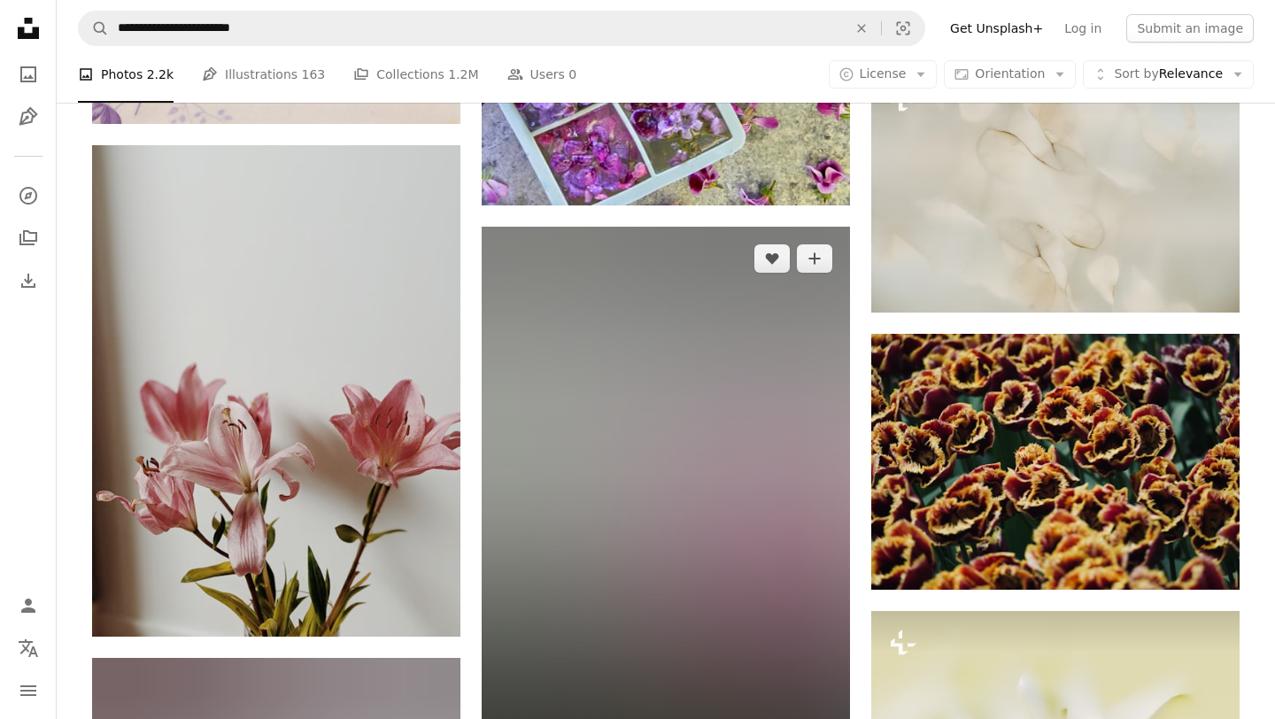
scroll to position [11520, 0]
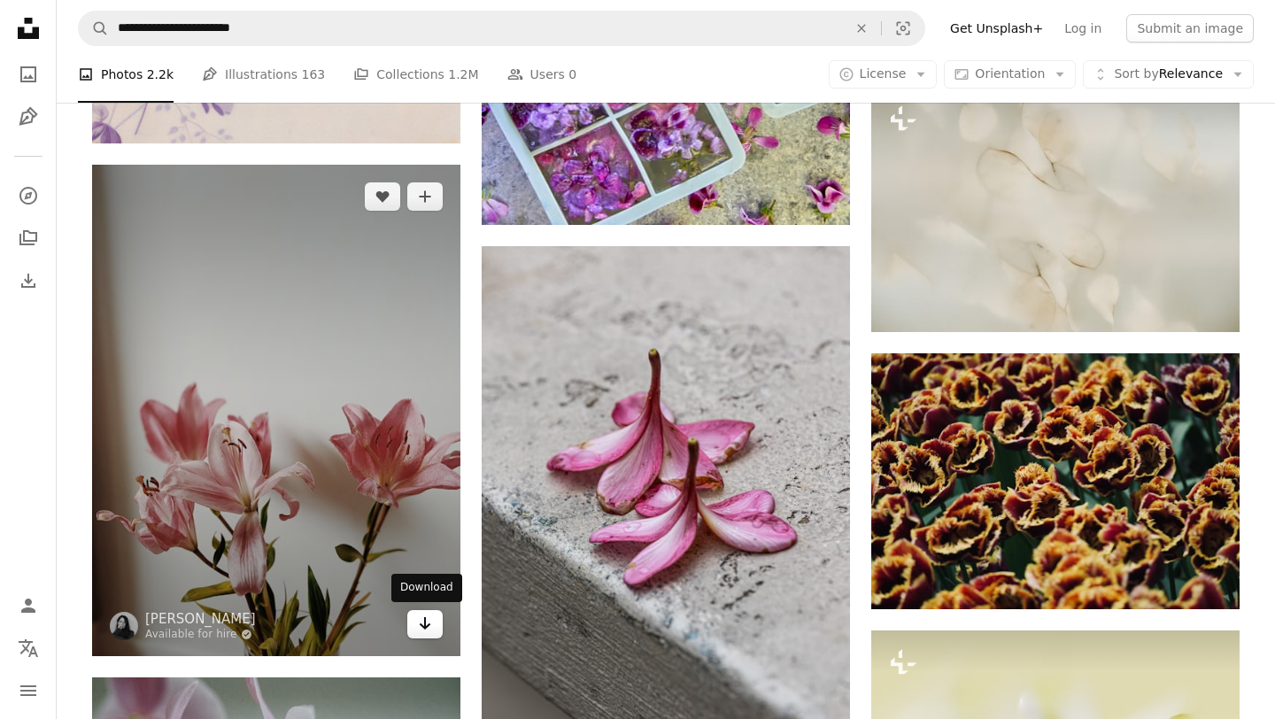
click at [424, 634] on link "Arrow pointing down" at bounding box center [424, 624] width 35 height 28
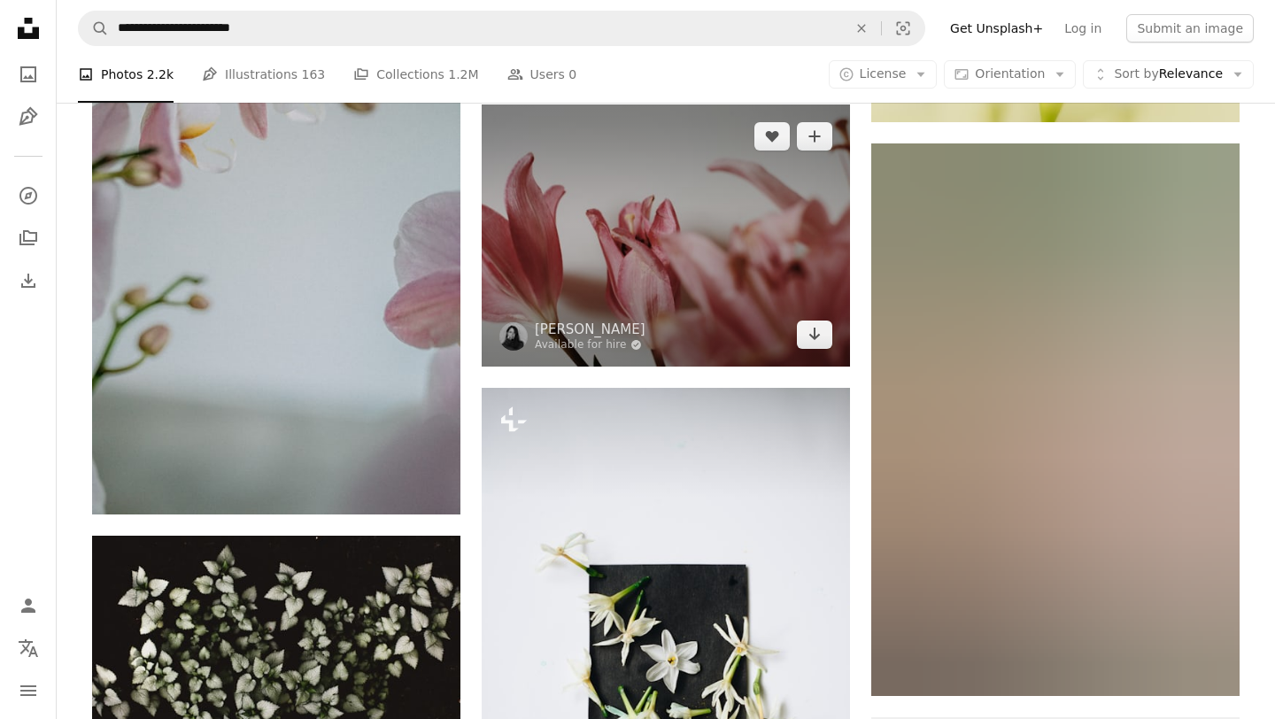
scroll to position [12226, 0]
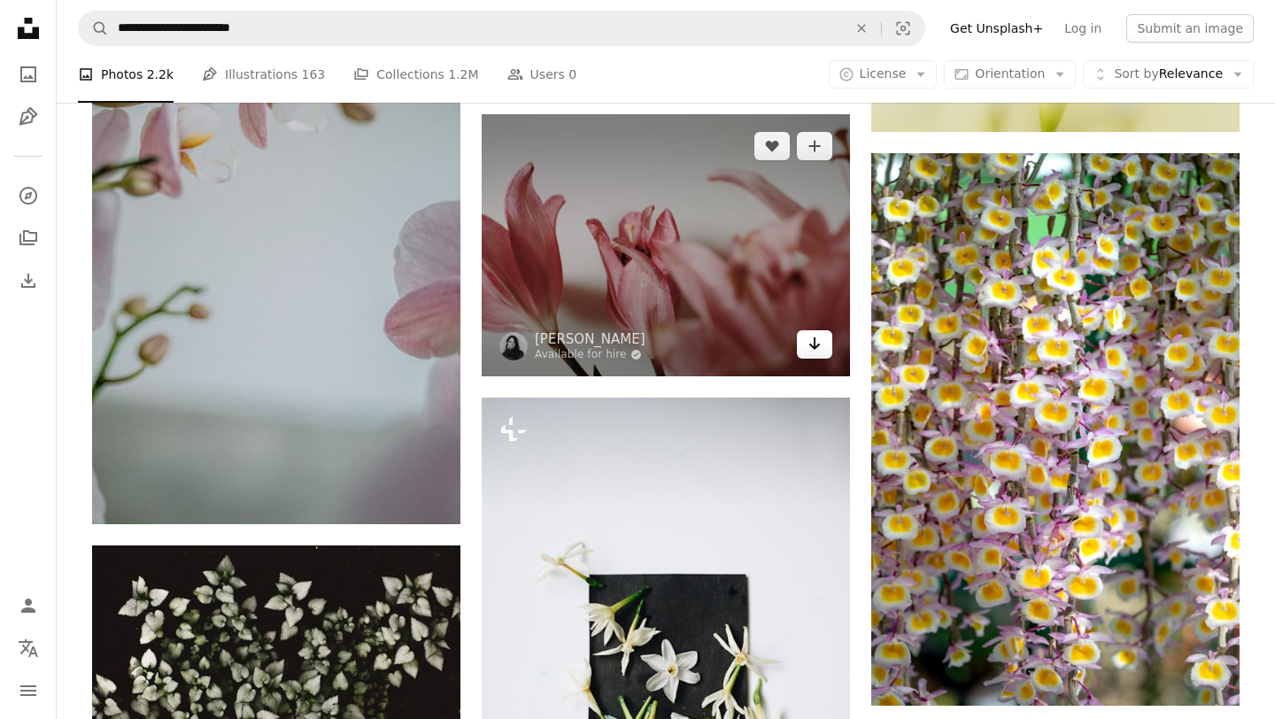
click at [826, 336] on link "Arrow pointing down" at bounding box center [814, 344] width 35 height 28
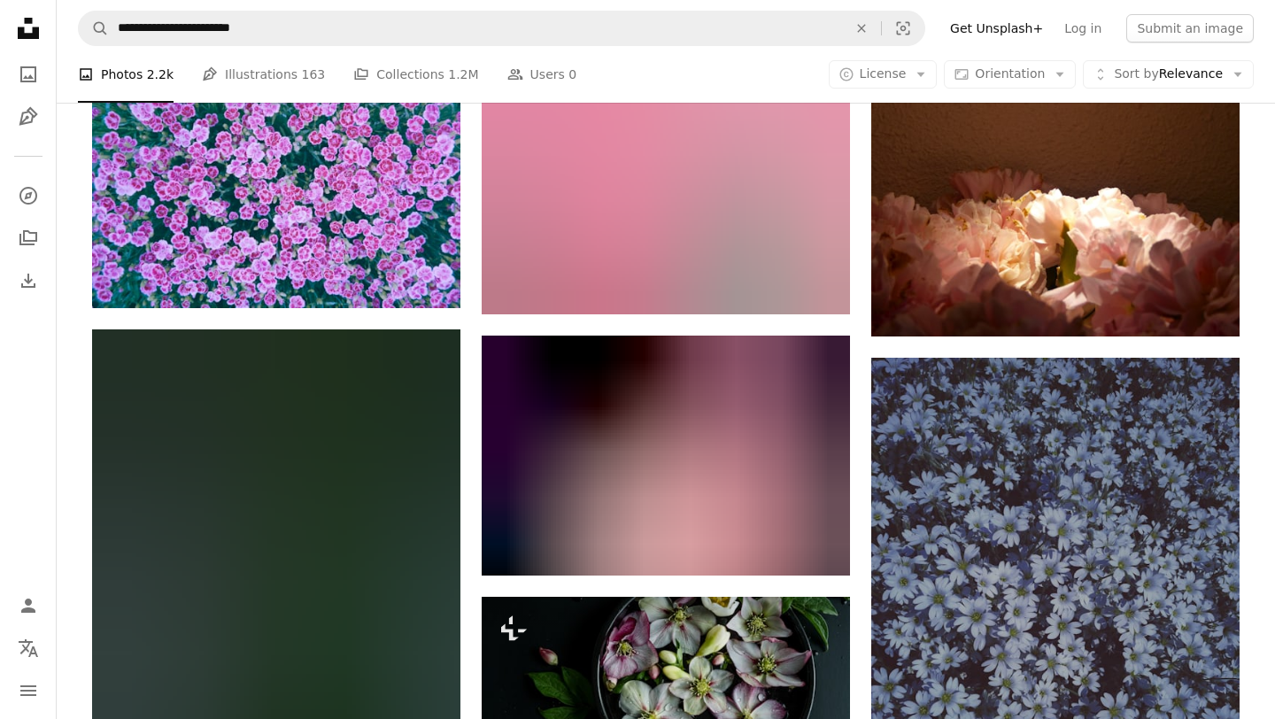
scroll to position [20553, 0]
